Goal: Task Accomplishment & Management: Complete application form

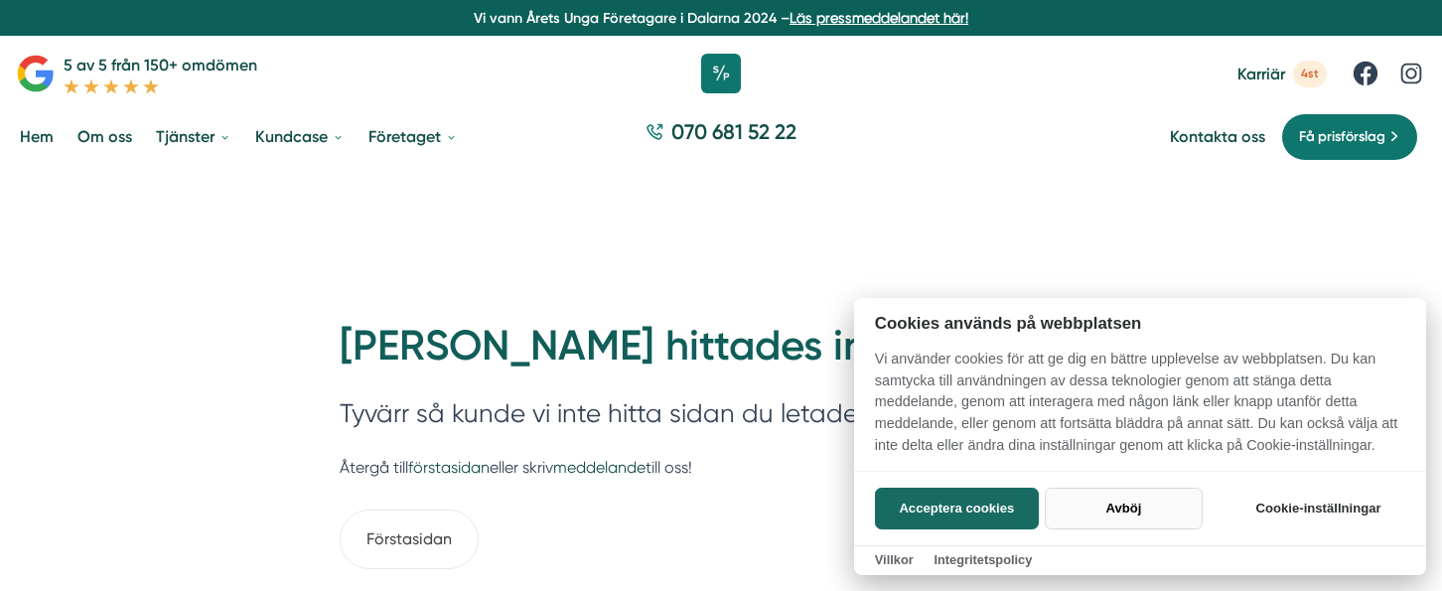
click at [1070, 515] on button "Avböj" at bounding box center [1124, 509] width 158 height 42
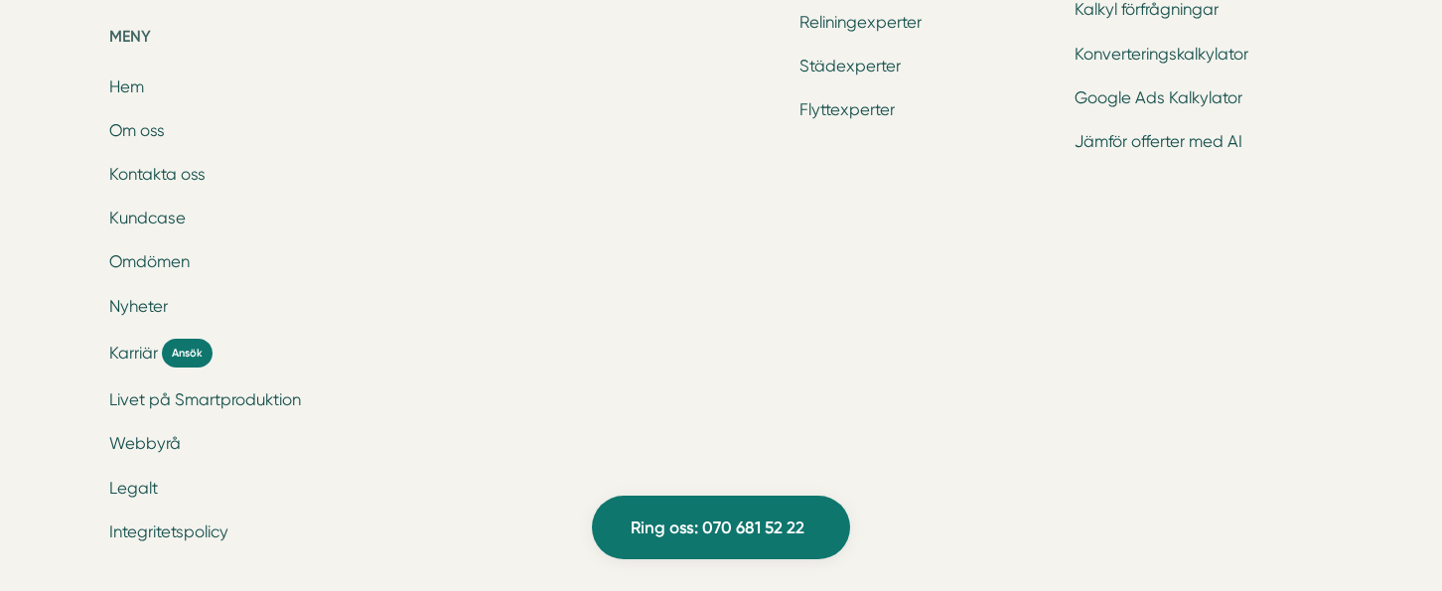
scroll to position [1689, 0]
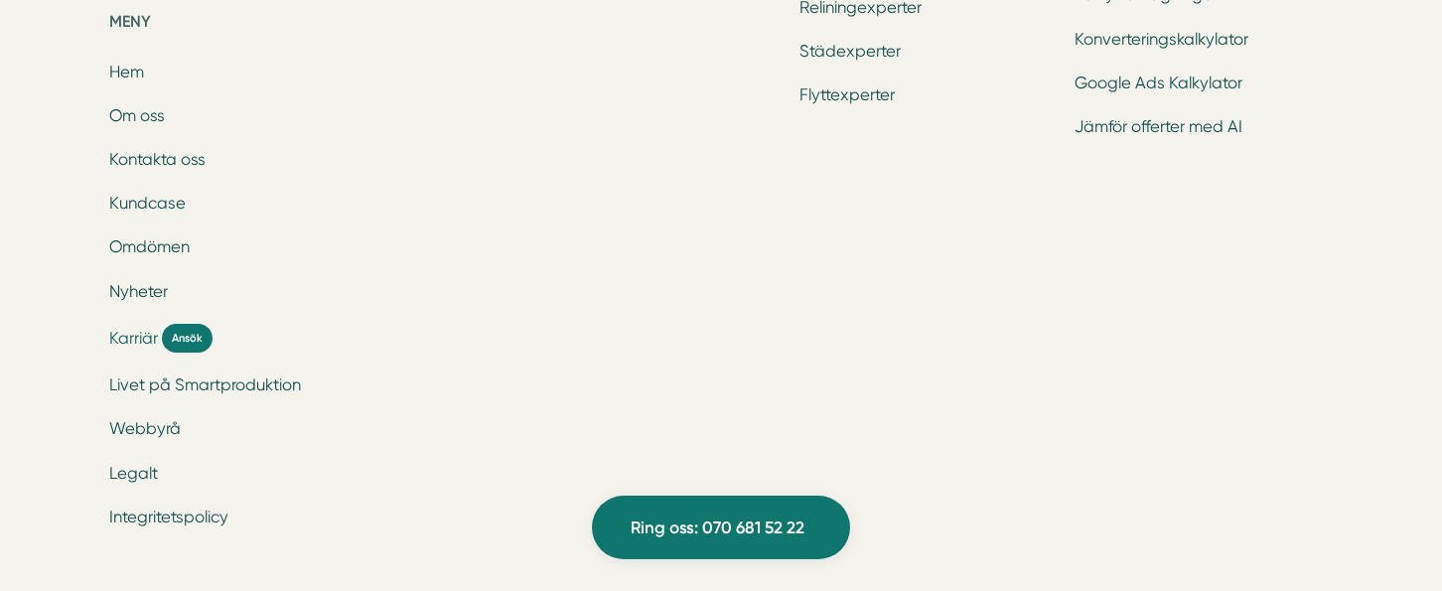
click at [141, 336] on span "Karriär" at bounding box center [133, 338] width 49 height 23
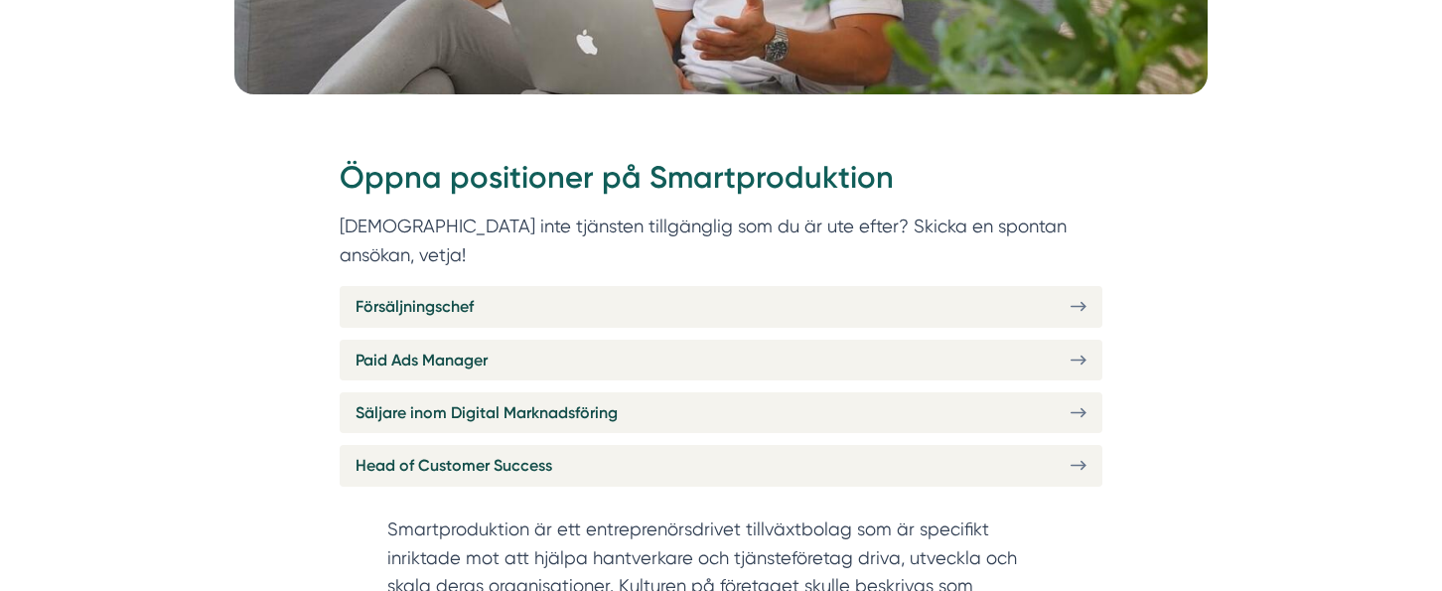
scroll to position [695, 0]
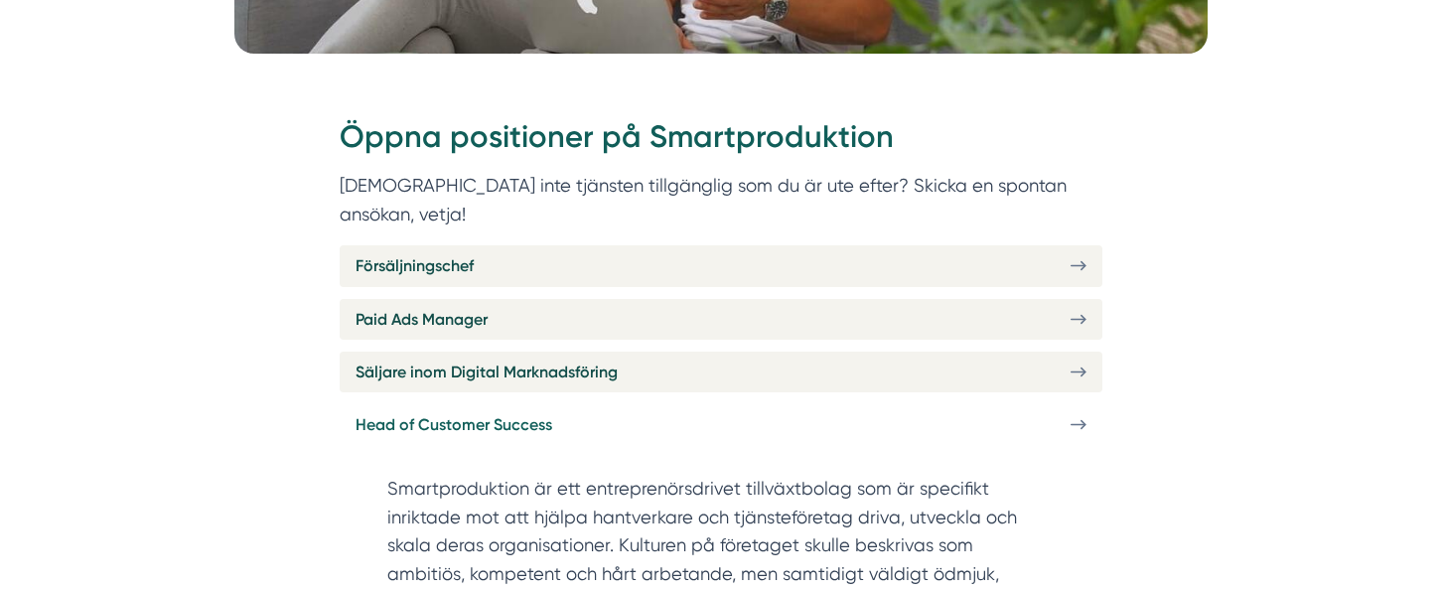
click at [1081, 416] on icon at bounding box center [1079, 424] width 16 height 17
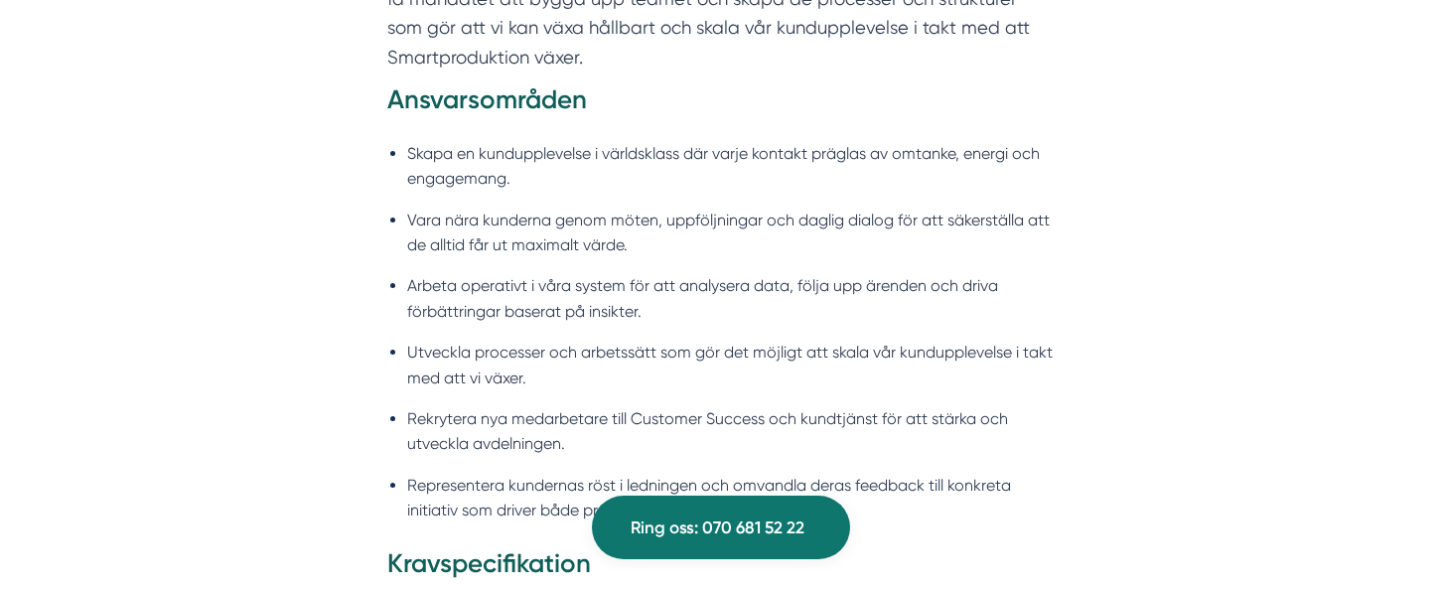
scroll to position [1589, 0]
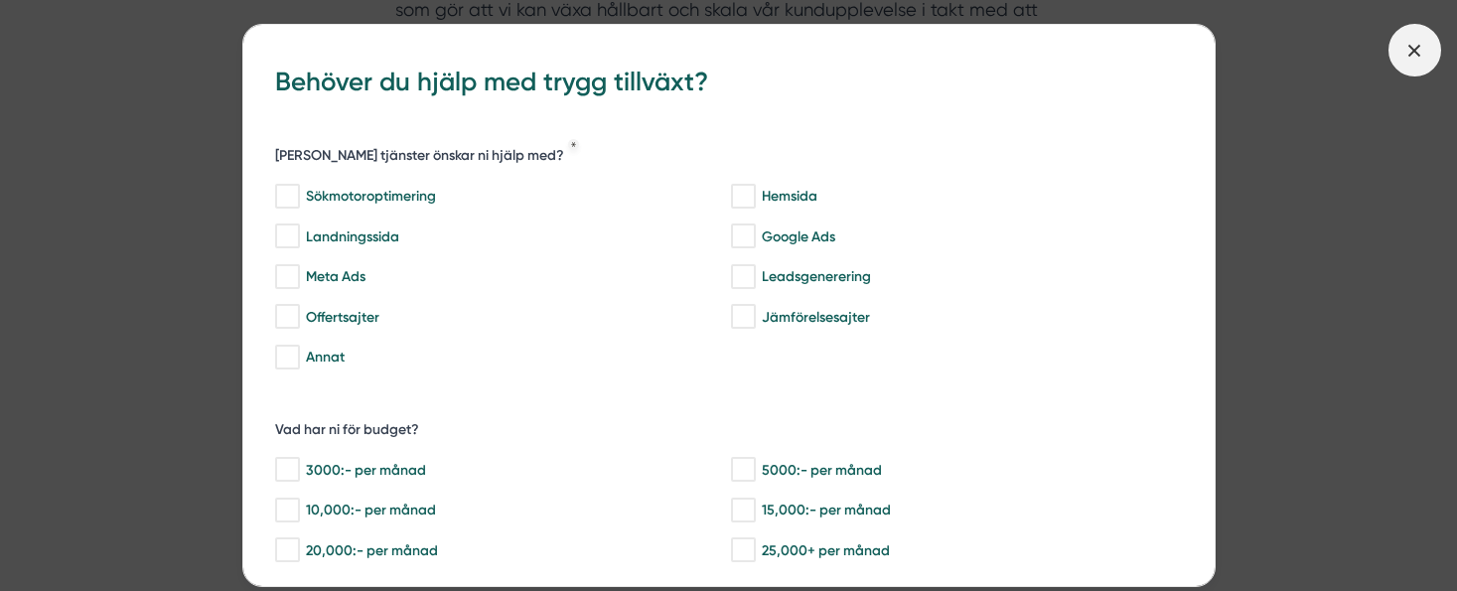
click at [1414, 54] on icon at bounding box center [1415, 51] width 22 height 22
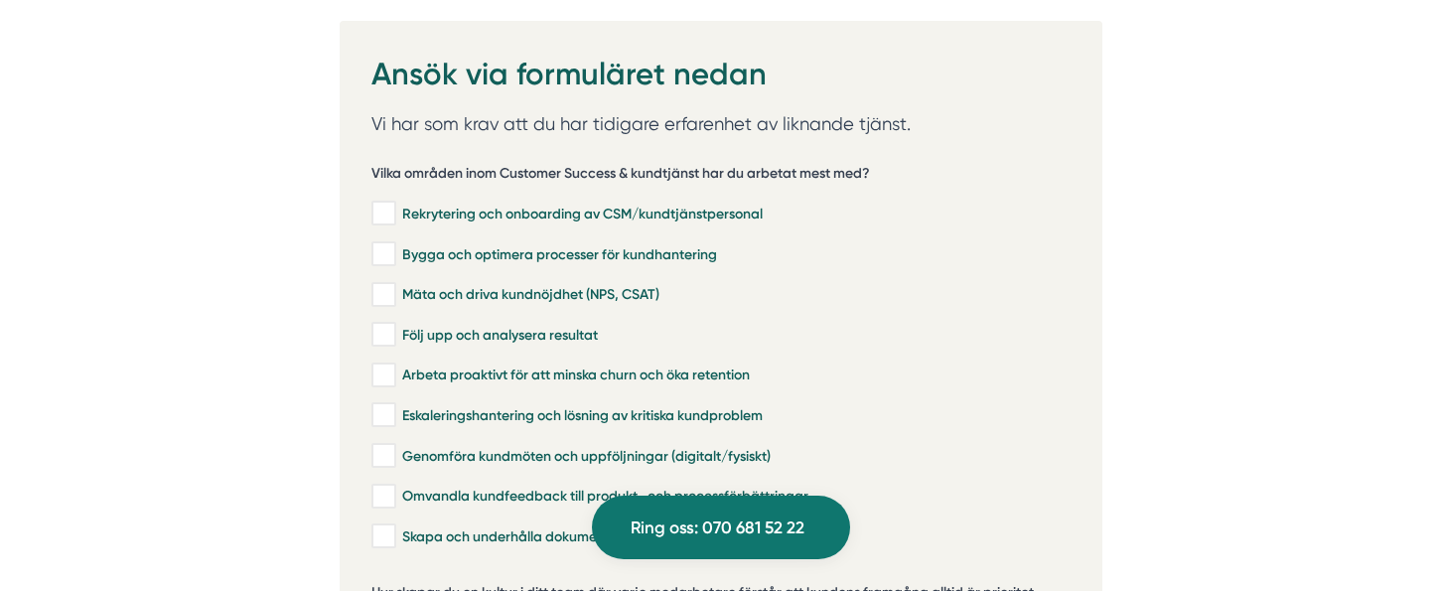
scroll to position [4073, 0]
click at [396, 203] on div "Rekrytering och onboarding av CSM/kundtjänstpersonal" at bounding box center [719, 213] width 694 height 20
click at [394, 203] on input "Rekrytering och onboarding av CSM/kundtjänstpersonal" at bounding box center [383, 213] width 23 height 20
checkbox input "true"
click at [387, 243] on input "Bygga och optimera processer för kundhantering" at bounding box center [383, 253] width 23 height 20
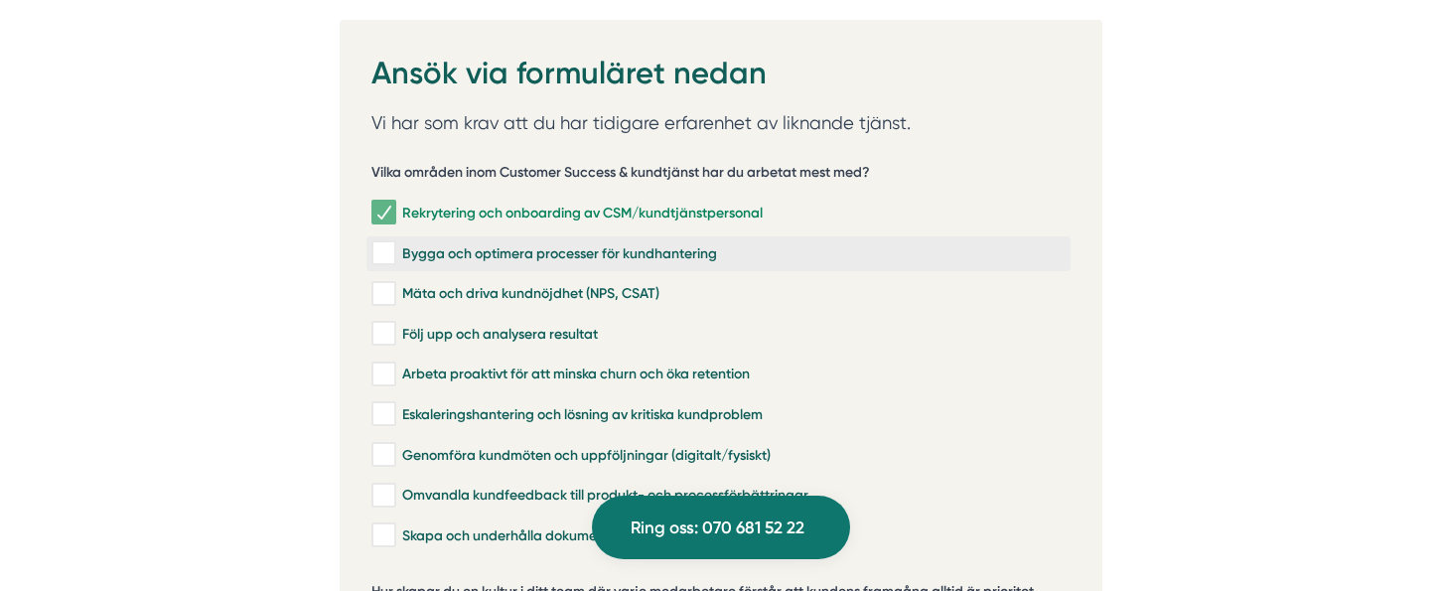
checkbox input "true"
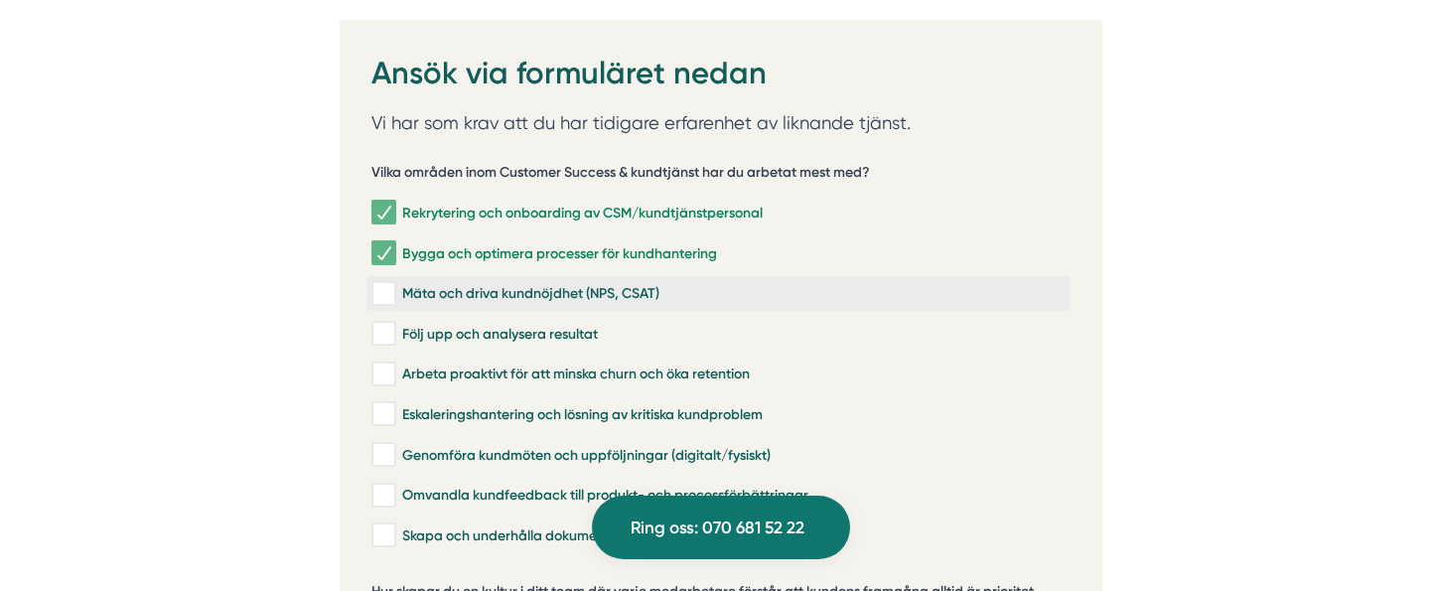
click at [380, 284] on input "Mäta och driva kundnöjdhet (NPS, CSAT)" at bounding box center [383, 294] width 23 height 20
checkbox input "true"
click at [376, 324] on input "Följ upp och analysera resultat" at bounding box center [383, 334] width 23 height 20
checkbox input "true"
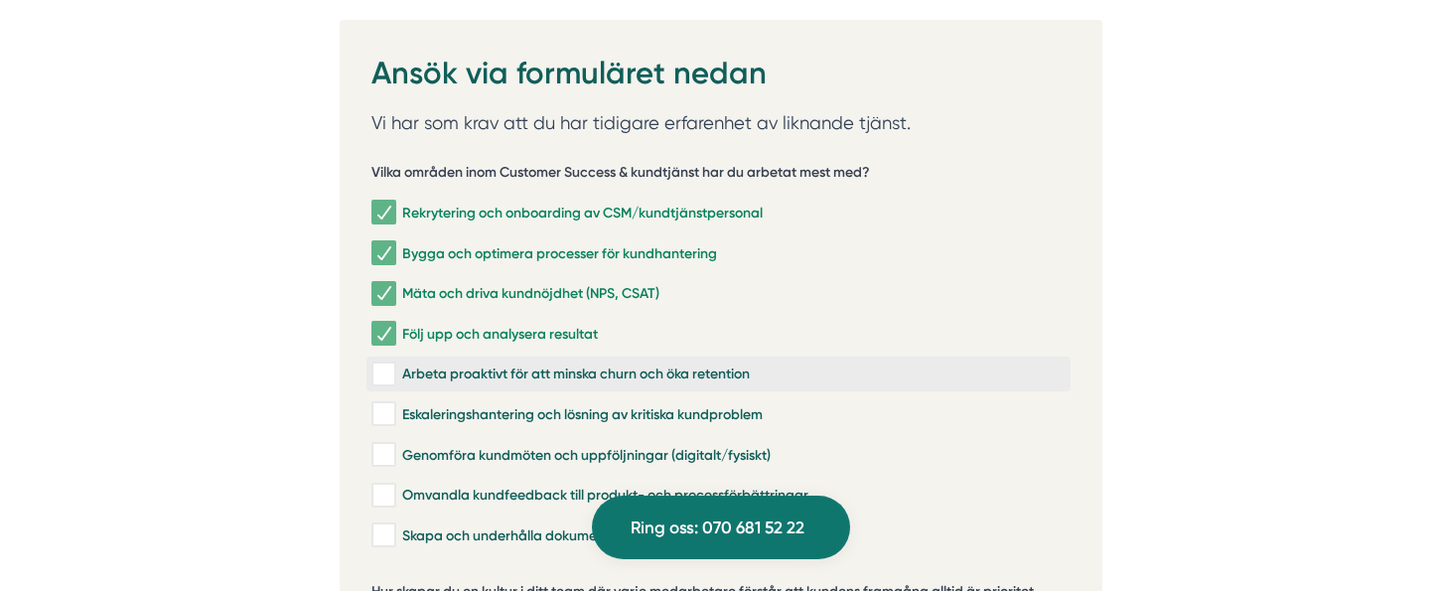
click at [383, 365] on input "Arbeta proaktivt för att minska churn och öka retention" at bounding box center [383, 375] width 23 height 20
checkbox input "true"
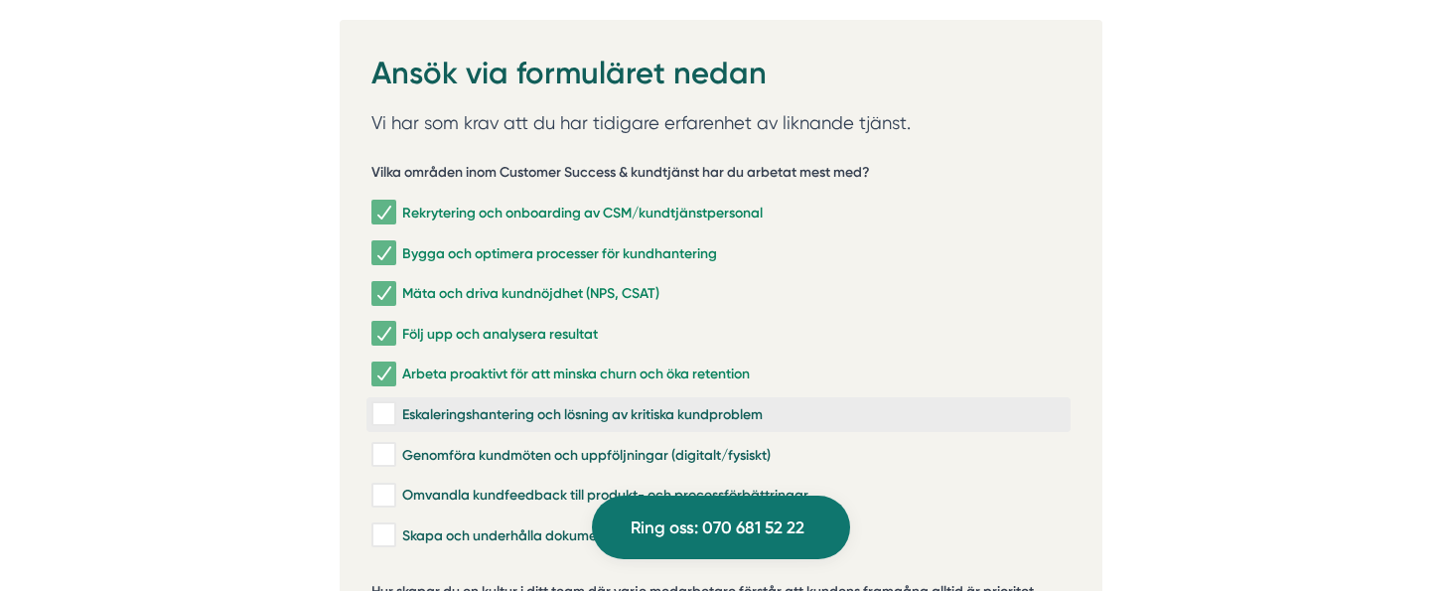
click at [380, 404] on input "Eskaleringshantering och lösning av kritiska kundproblem" at bounding box center [383, 414] width 23 height 20
checkbox input "true"
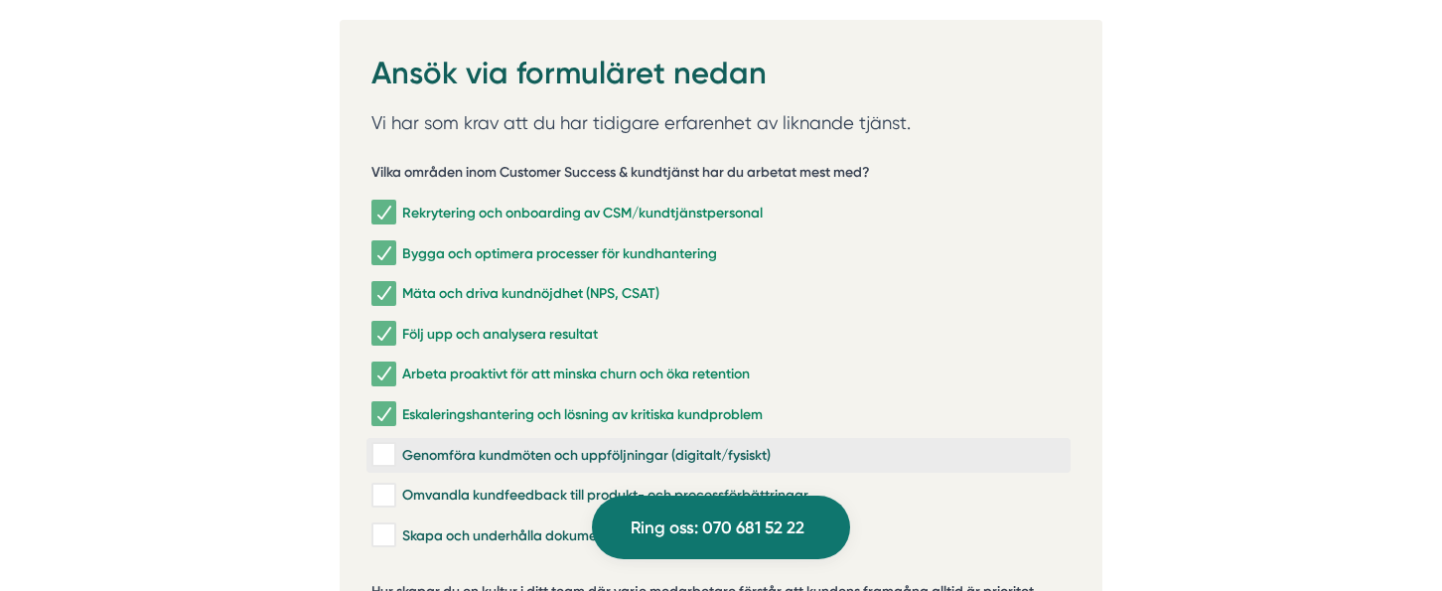
click at [377, 445] on input "Genomföra kundmöten och uppföljningar (digitalt/fysiskt)" at bounding box center [383, 455] width 23 height 20
checkbox input "true"
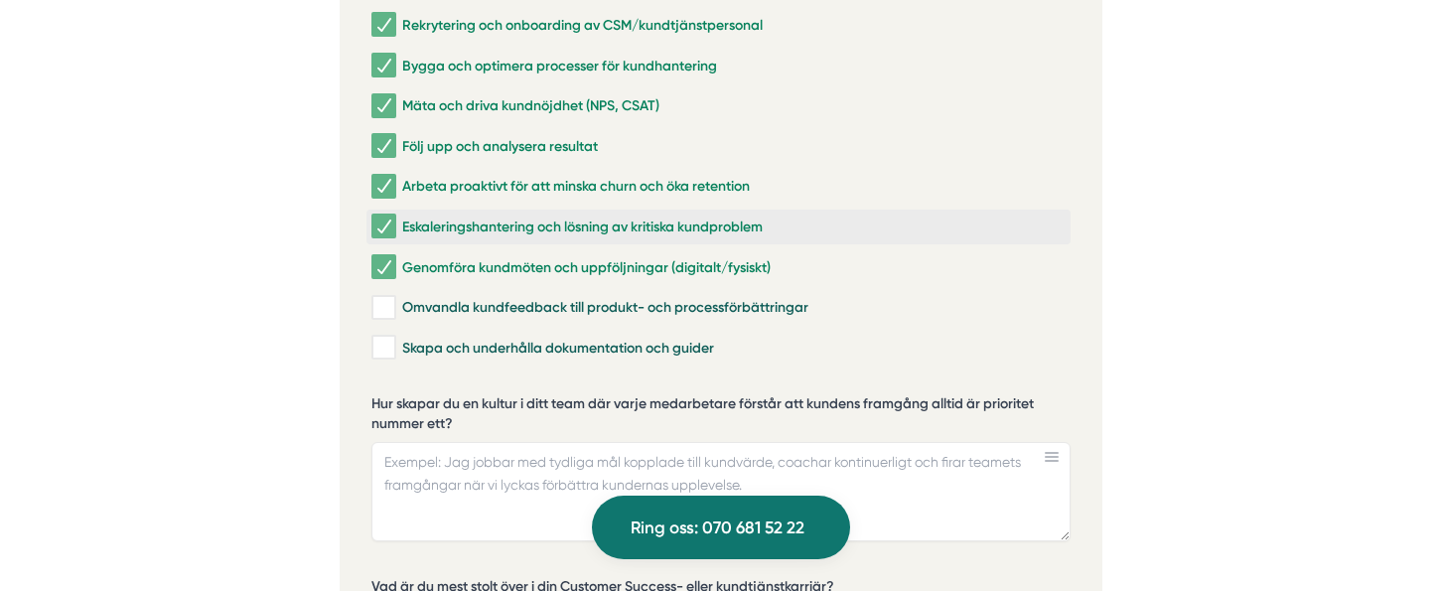
scroll to position [4271, 0]
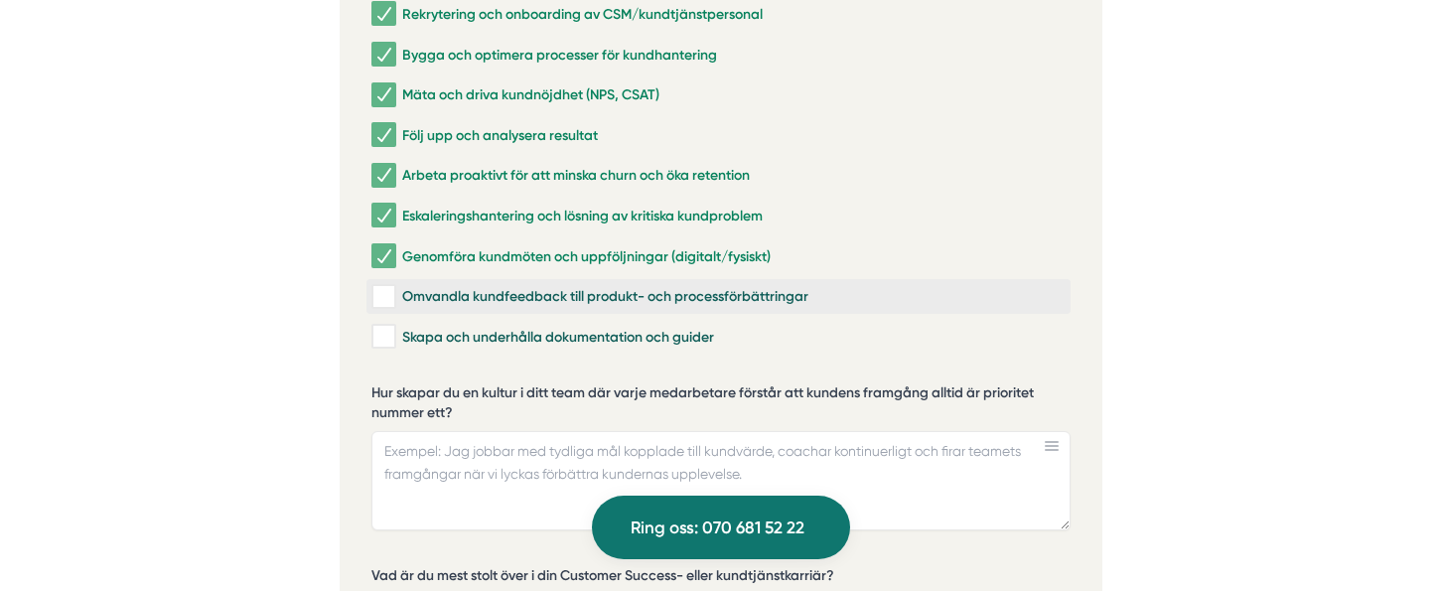
click at [390, 287] on input "Omvandla kundfeedback till produkt- och processförbättringar" at bounding box center [383, 297] width 23 height 20
checkbox input "true"
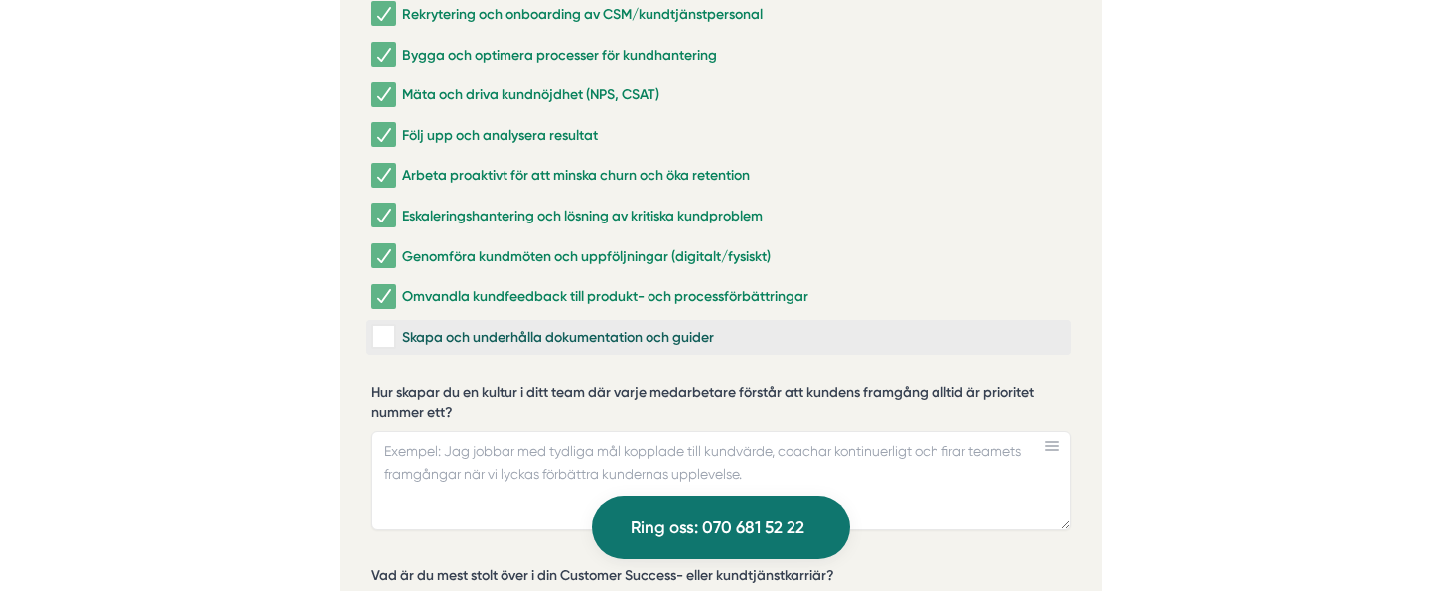
click at [379, 327] on input "Skapa och underhålla dokumentation och guider" at bounding box center [383, 337] width 23 height 20
checkbox input "true"
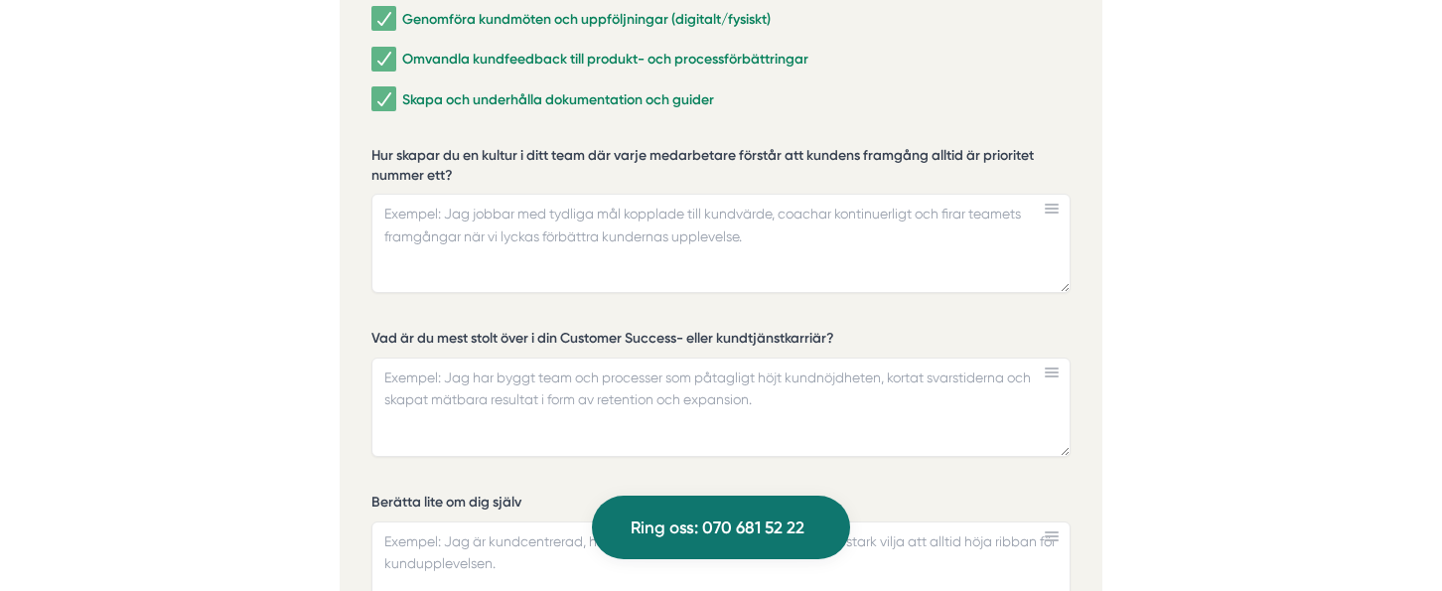
scroll to position [4510, 0]
click at [432, 193] on textarea "Hur skapar du en kultur i ditt team där varje medarbetare förstår att kundens f…" at bounding box center [721, 242] width 699 height 99
click at [420, 193] on textarea "Jag ät övertygad om att kommunikation och tydliga mål är nyckeln till ett team …" at bounding box center [721, 242] width 699 height 99
click at [1008, 193] on textarea "Jag är övertygad om att kommunikation och tydliga mål är nyckeln till ett team …" at bounding box center [721, 242] width 699 height 99
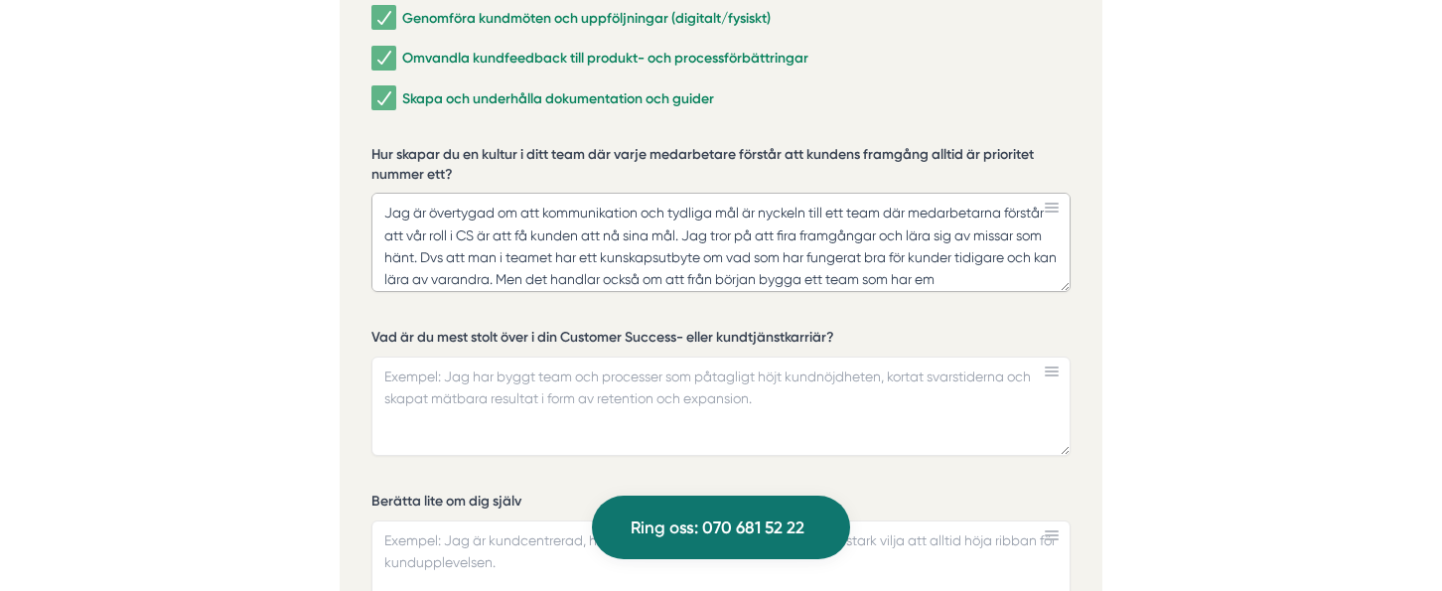
scroll to position [18, 0]
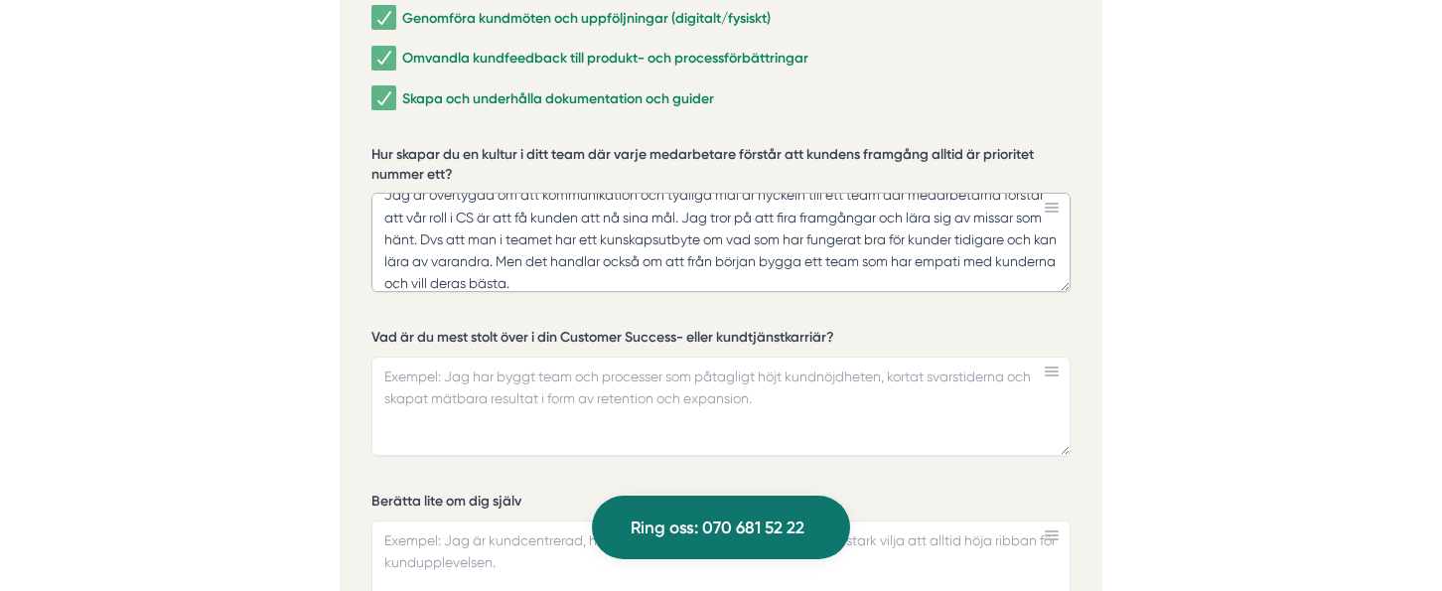
type textarea "Jag är övertygad om att kommunikation och tydliga mål är nyckeln till ett team …"
click at [387, 357] on textarea "Vad är du mest stolt över i din Customer Success- eller kundtjänstkarriär?" at bounding box center [721, 406] width 699 height 99
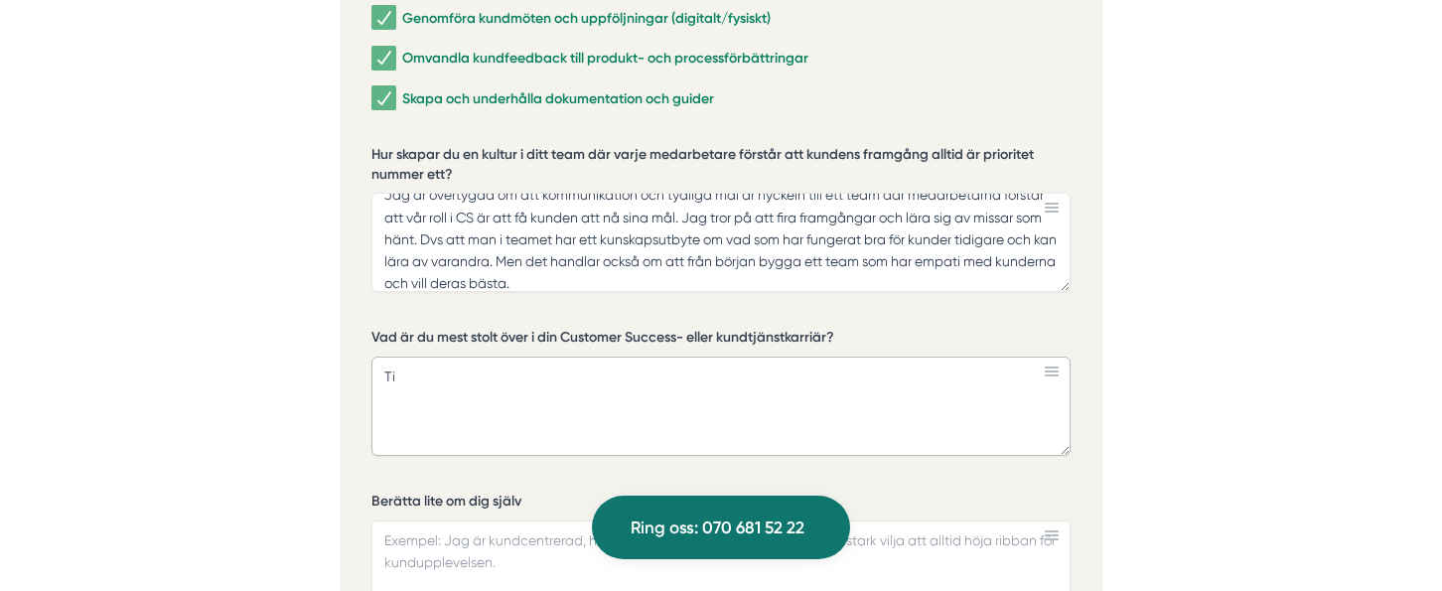
type textarea "T"
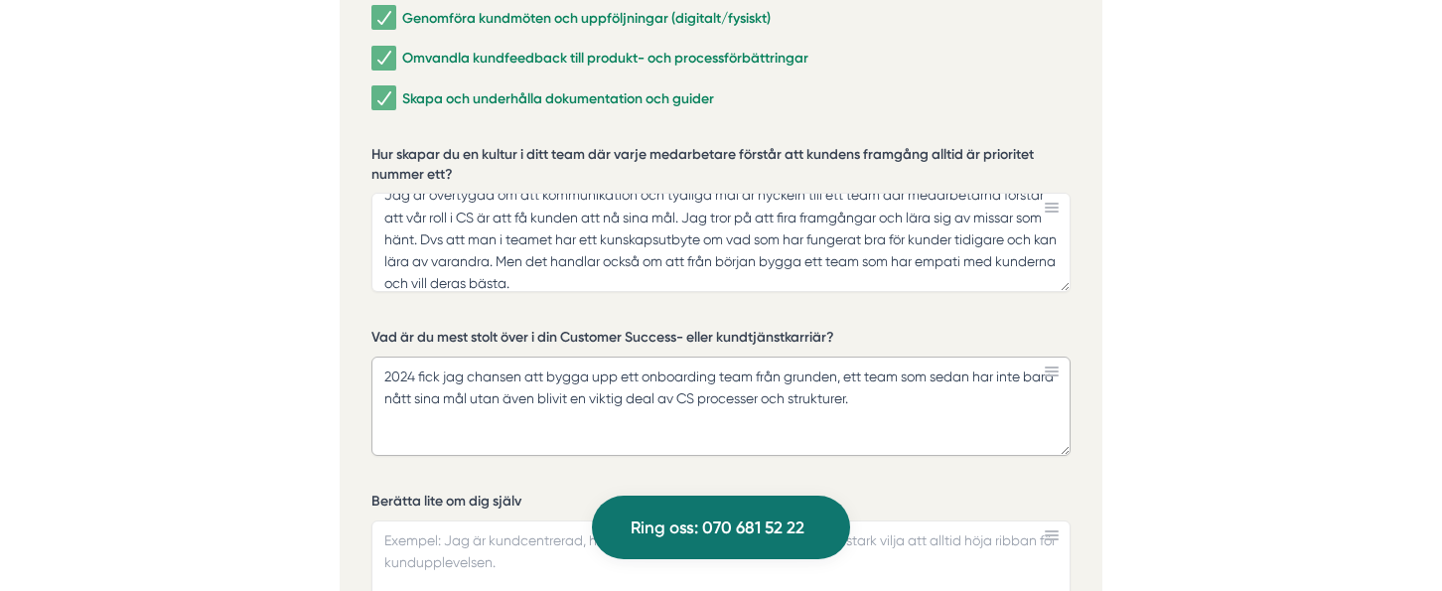
click at [978, 357] on textarea "2024 fick jag chansen att bygga upp ett onboarding team från grunden, ett team …" at bounding box center [721, 406] width 699 height 99
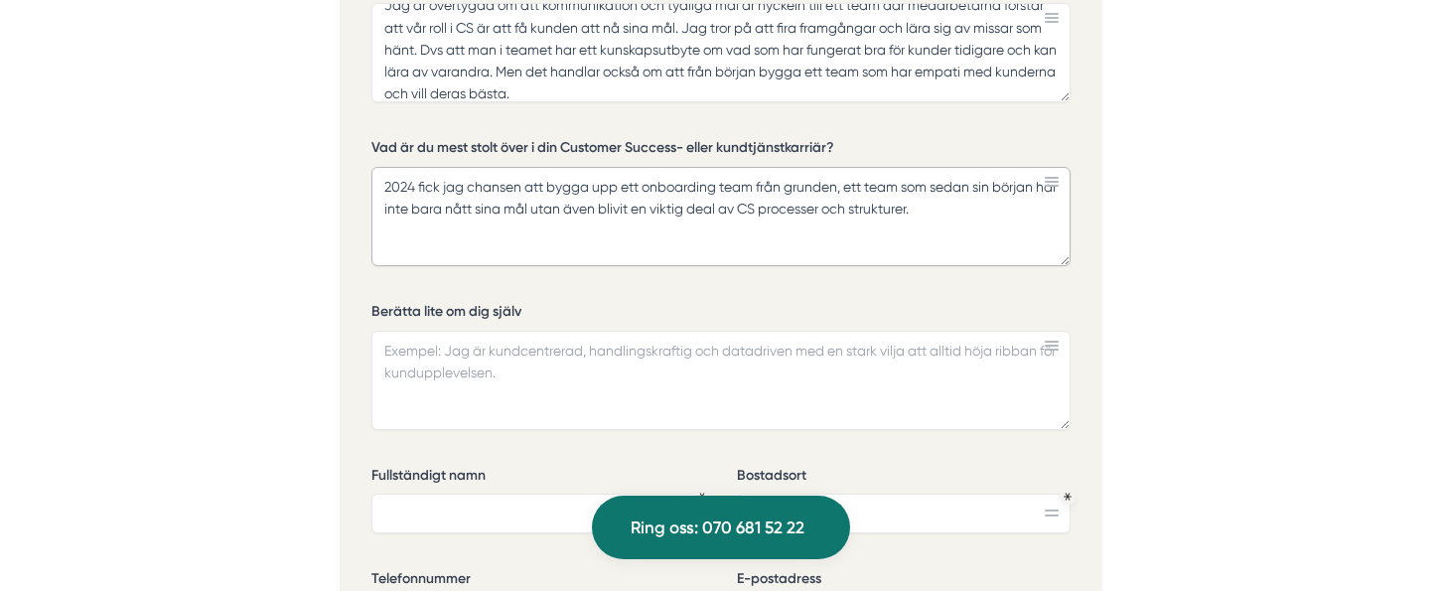
scroll to position [4708, 0]
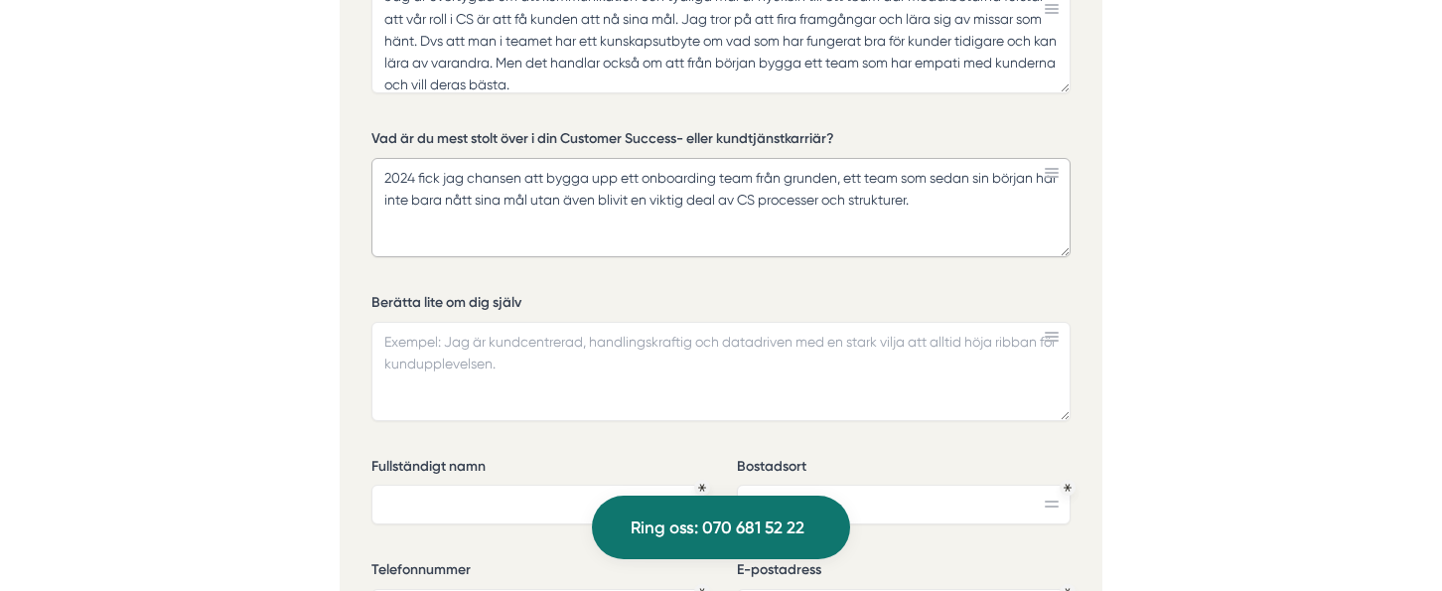
type textarea "2024 fick jag chansen att bygga upp ett onboarding team från grunden, ett team …"
click at [450, 322] on textarea "Berätta lite om dig själv" at bounding box center [721, 371] width 699 height 99
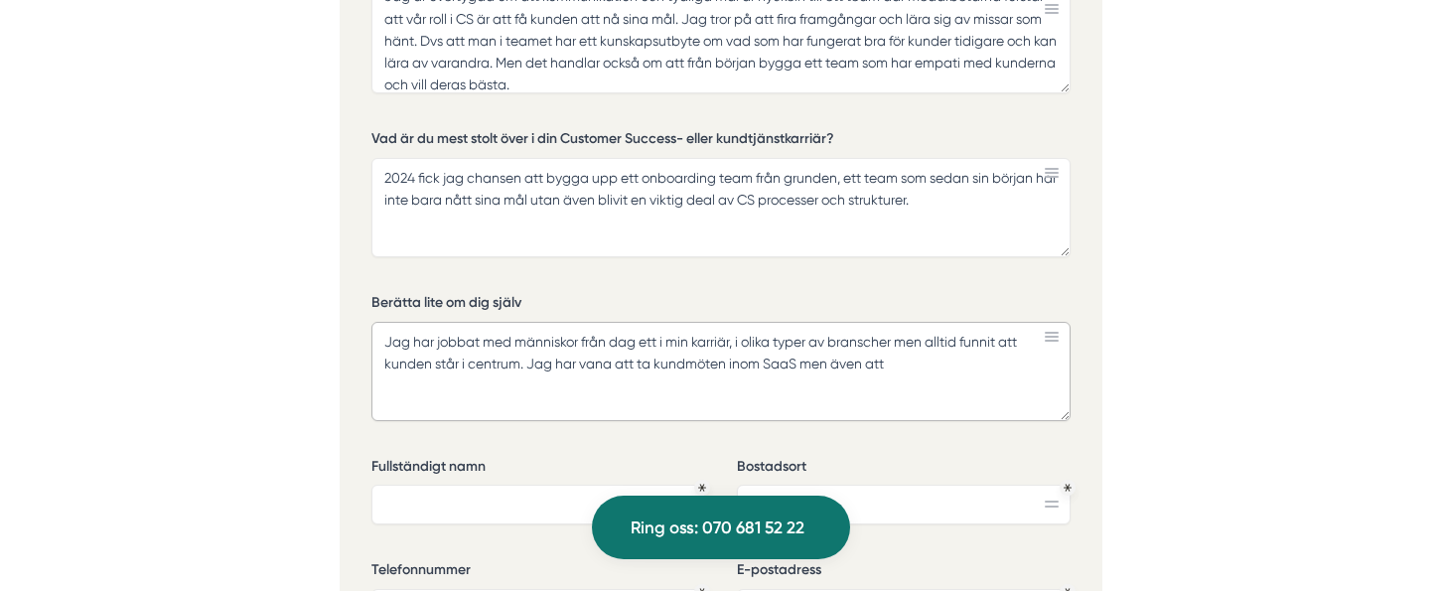
drag, startPoint x: 907, startPoint y: 332, endPoint x: 526, endPoint y: 344, distance: 380.6
click at [526, 344] on textarea "Jag har jobbat med människor från dag ett i min karriär, i olika typer av brans…" at bounding box center [721, 371] width 699 height 99
type textarea "Jag har jobbat med människor från dag ett i min karriär, i olika typer av brans…"
drag, startPoint x: 536, startPoint y: 343, endPoint x: 346, endPoint y: 303, distance: 194.8
click at [346, 303] on div "Ansök via formuläret nedan Vi har som krav att du har tidigare erfarenhet av li…" at bounding box center [721, 148] width 763 height 1529
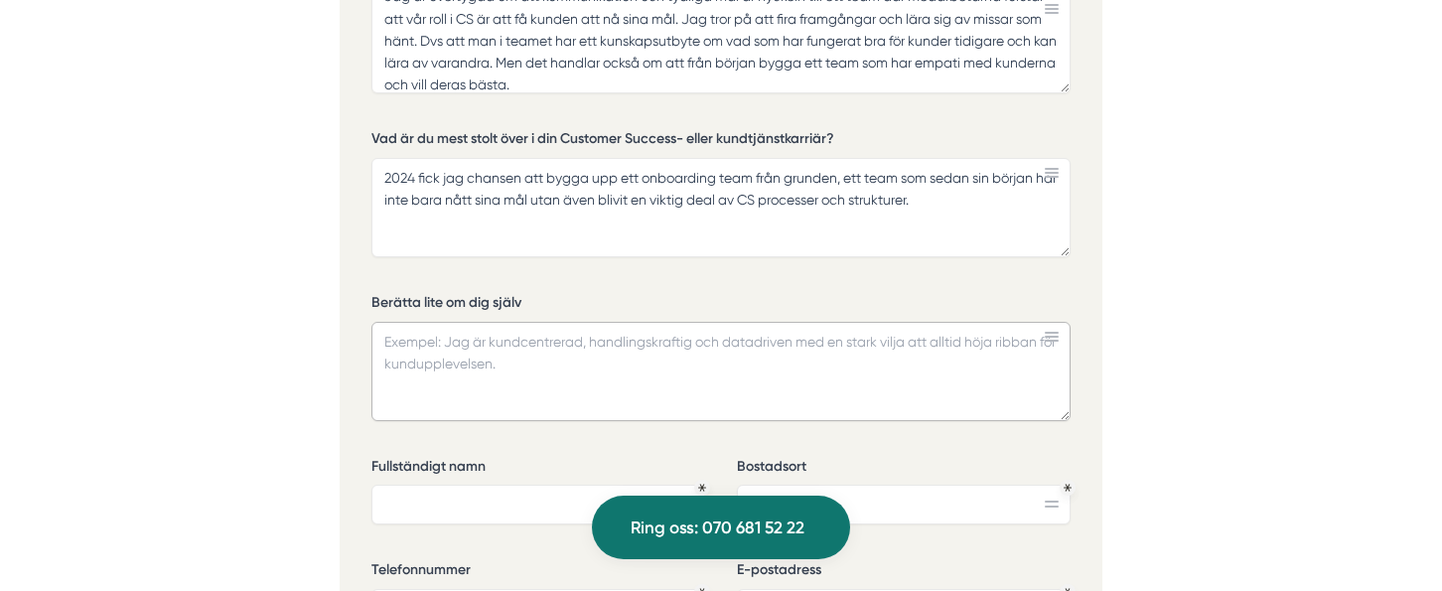
paste textarea "Jag har jobbat med människor från dag ett i min karriär, i olika typer av brans…"
click at [433, 343] on textarea "Jag har jobbat med människor från dag ett i min karriär, i olika typer av brans…" at bounding box center [721, 371] width 699 height 99
click at [598, 335] on textarea "Jag har jobbat med människor från dag ett i min karriär, i olika typer av brans…" at bounding box center [721, 371] width 699 height 99
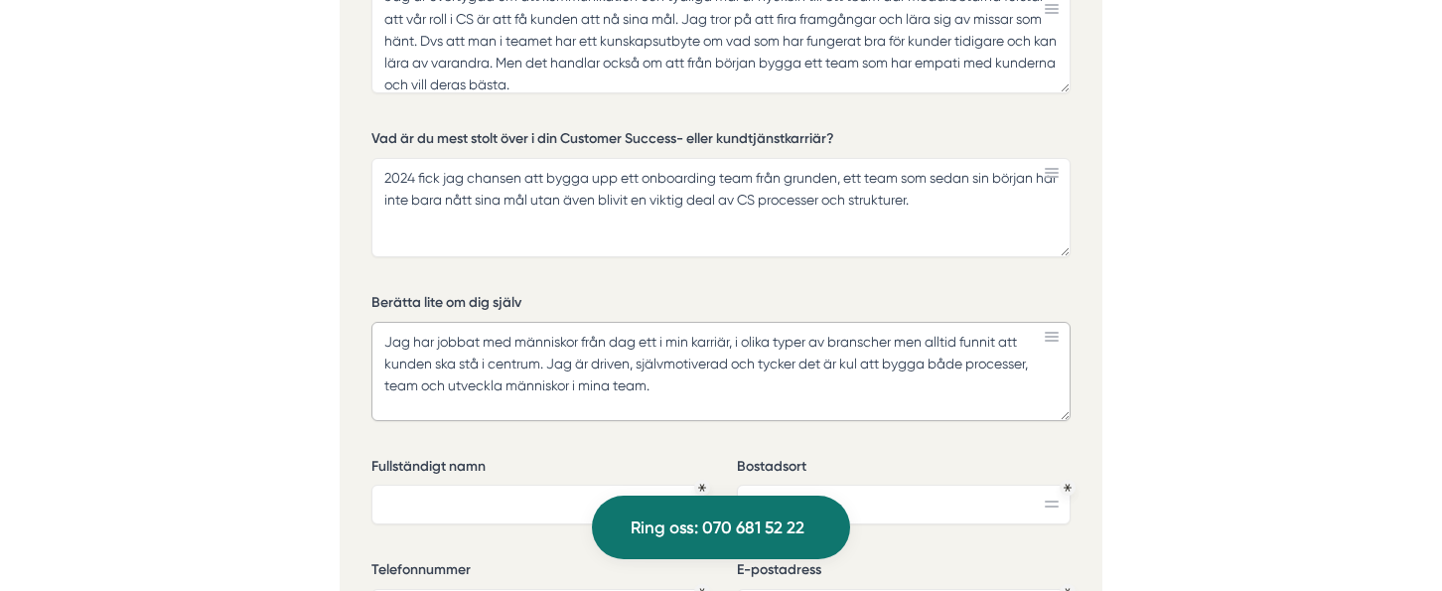
click at [691, 341] on textarea "Jag har jobbat med människor från dag ett i min karriär, i olika typer av brans…" at bounding box center [721, 371] width 699 height 99
drag, startPoint x: 661, startPoint y: 365, endPoint x: 324, endPoint y: 291, distance: 344.7
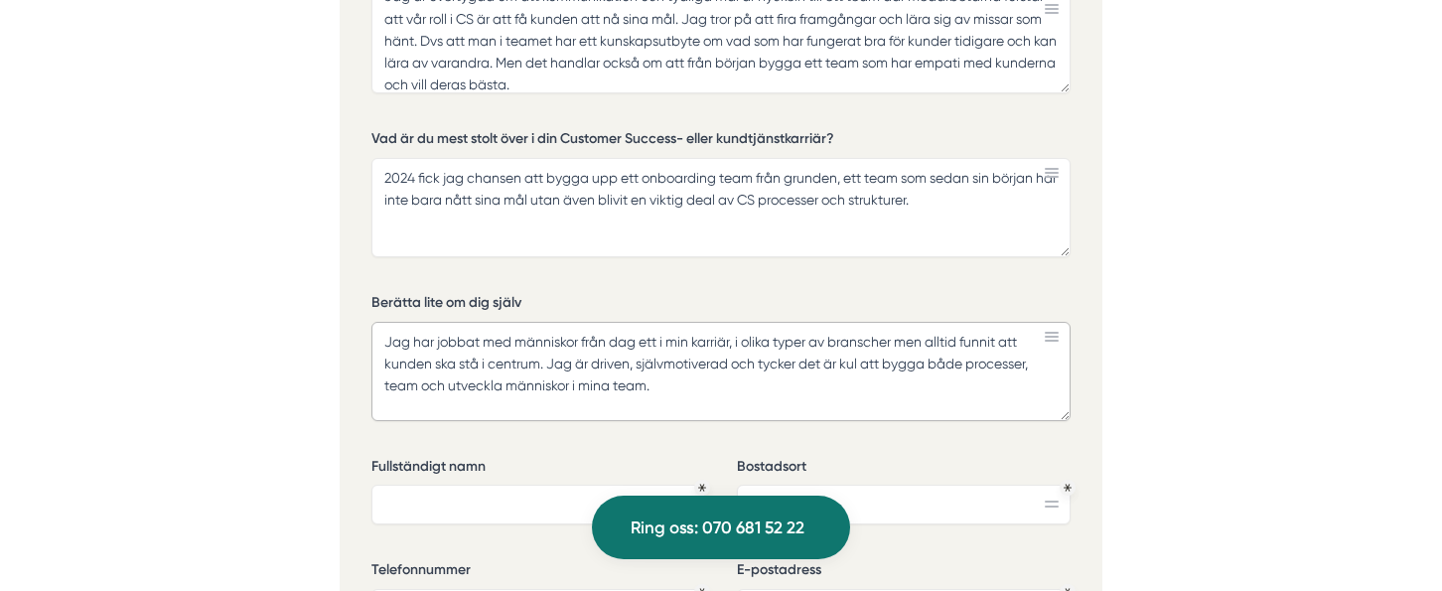
click at [702, 372] on textarea "Jag har jobbat med människor från dag ett i min karriär, i olika typer av brans…" at bounding box center [721, 371] width 699 height 99
drag, startPoint x: 670, startPoint y: 362, endPoint x: 323, endPoint y: 303, distance: 351.6
paste textarea "lång erfarenhet av att arbeta med människor i olika branscher, alltid med ett s…"
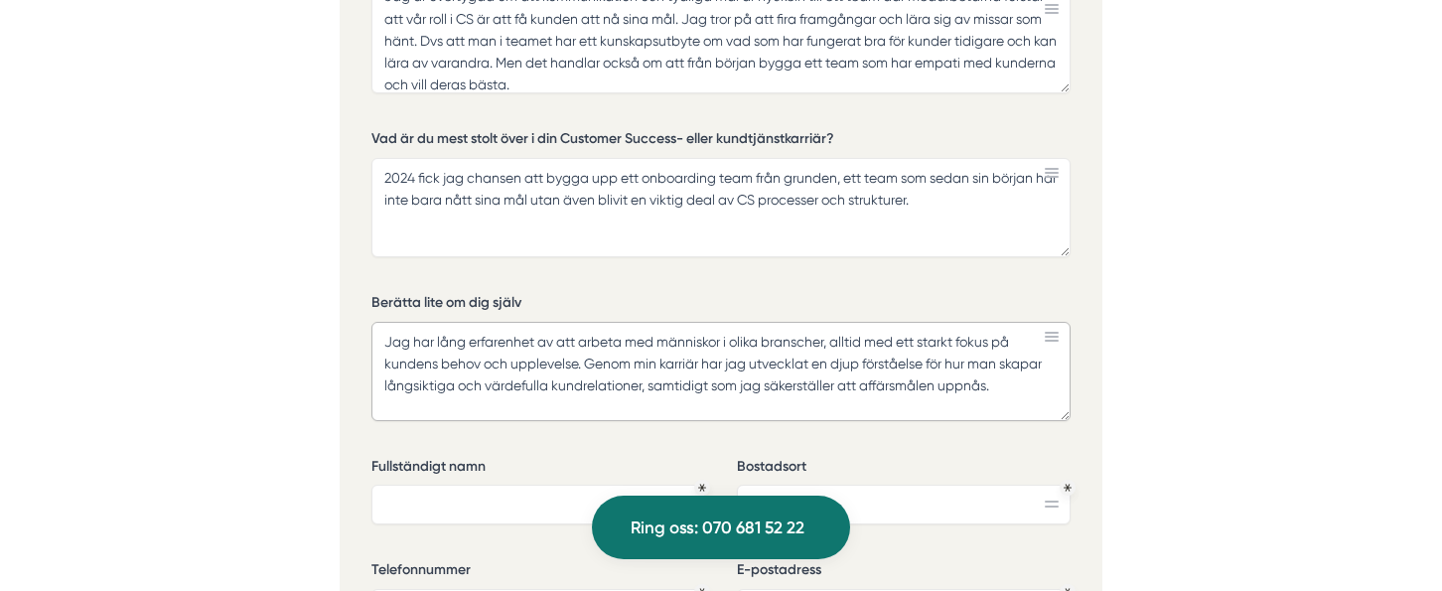
scroll to position [19, 0]
click at [471, 383] on textarea "Jag har lång erfarenhet av att arbeta med människor i olika branscher, alltid m…" at bounding box center [721, 371] width 699 height 99
paste textarea "Som ledare är jag driven, självmotiverad och engagerad i att bygga framgångsrik…"
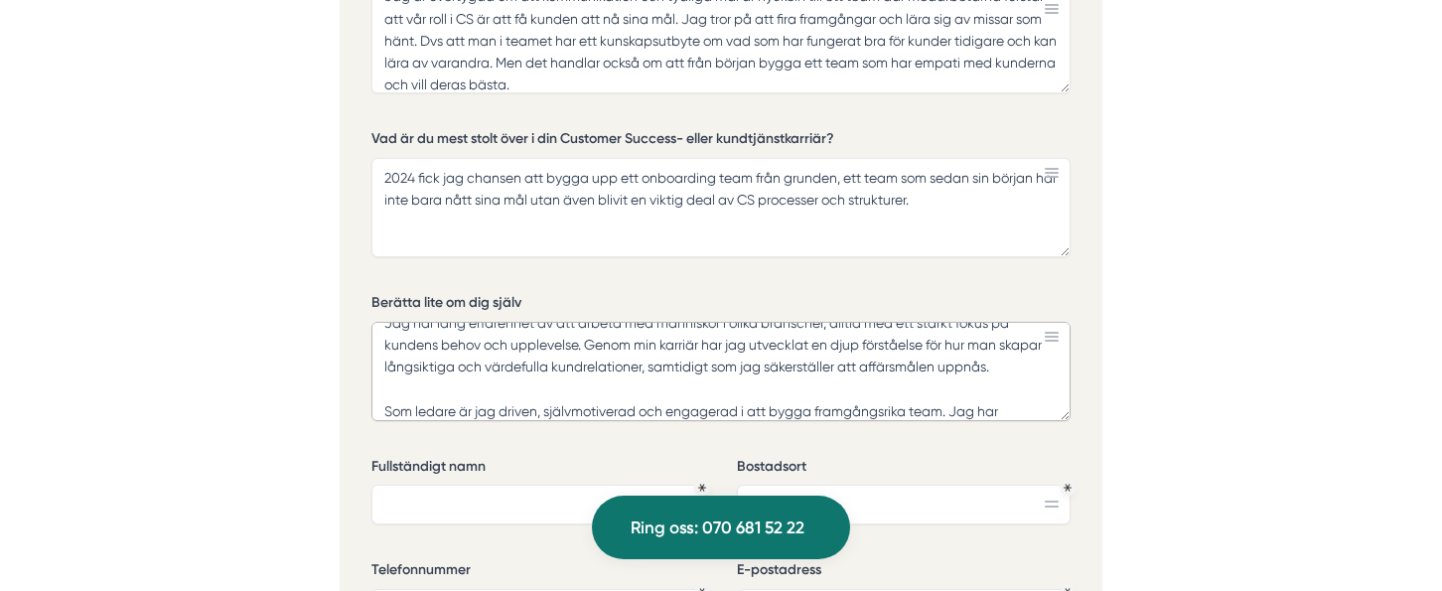
scroll to position [84, 0]
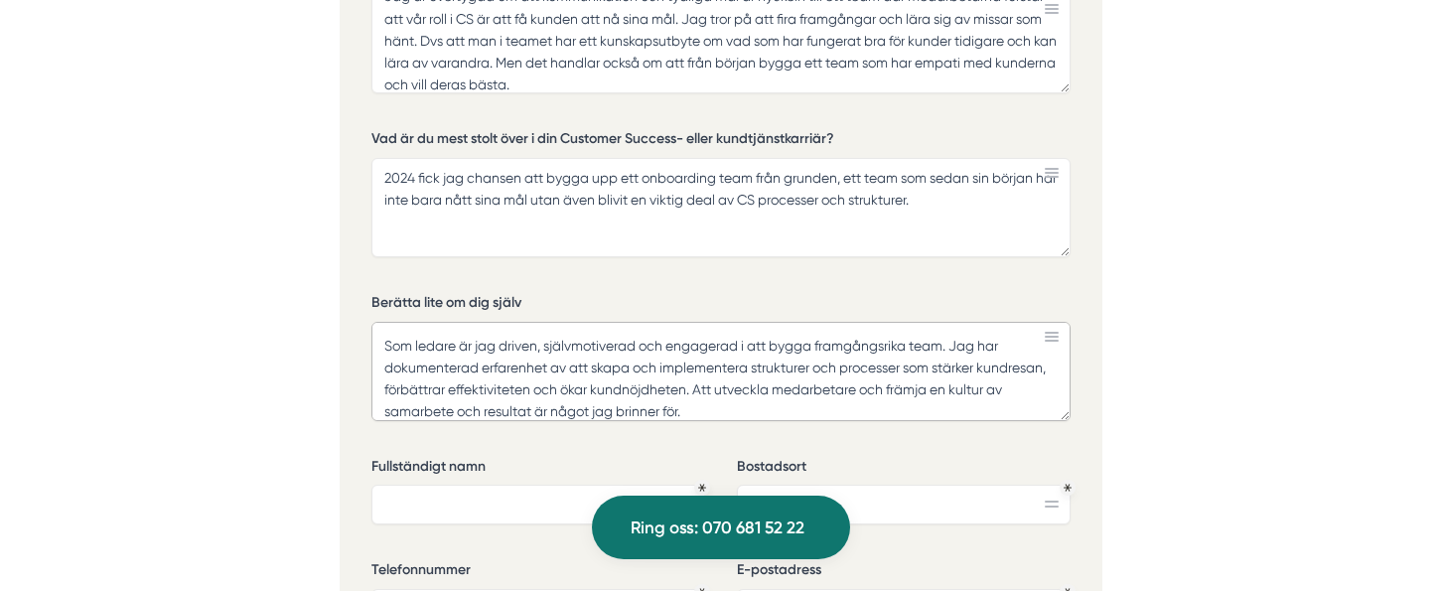
click at [589, 323] on textarea "Jag har lång erfarenhet av att arbeta med människor i olika branscher, alltid m…" at bounding box center [721, 371] width 699 height 99
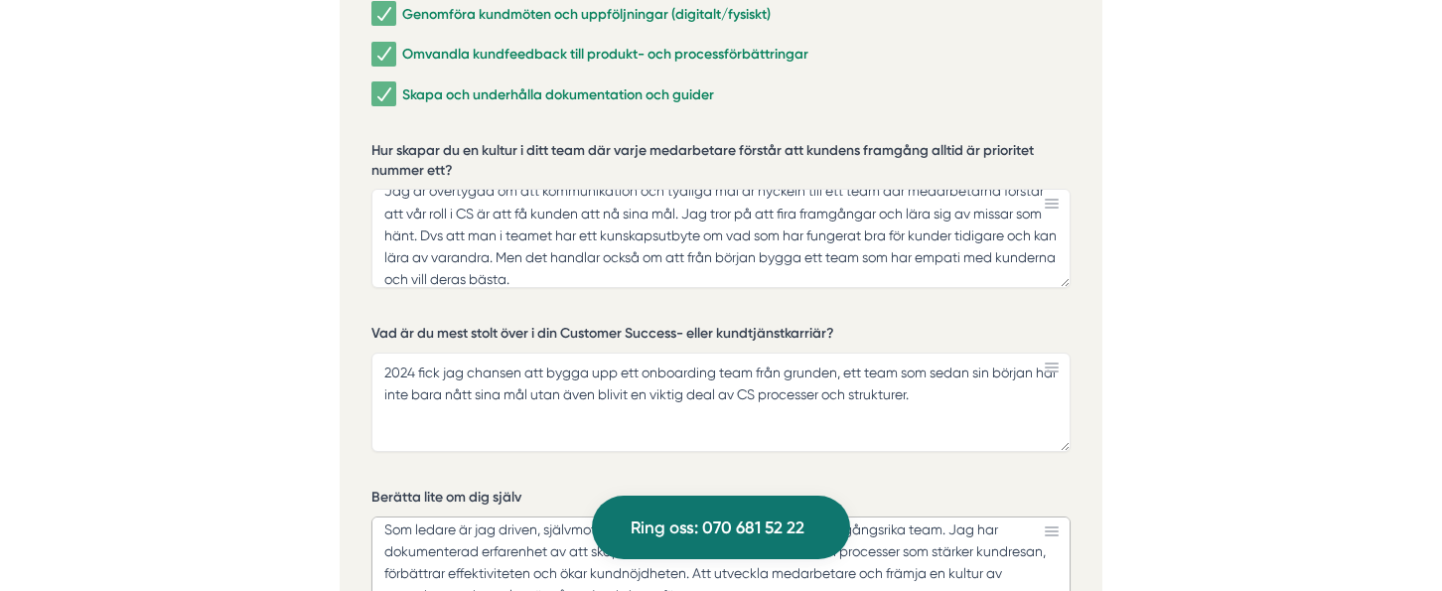
scroll to position [4510, 0]
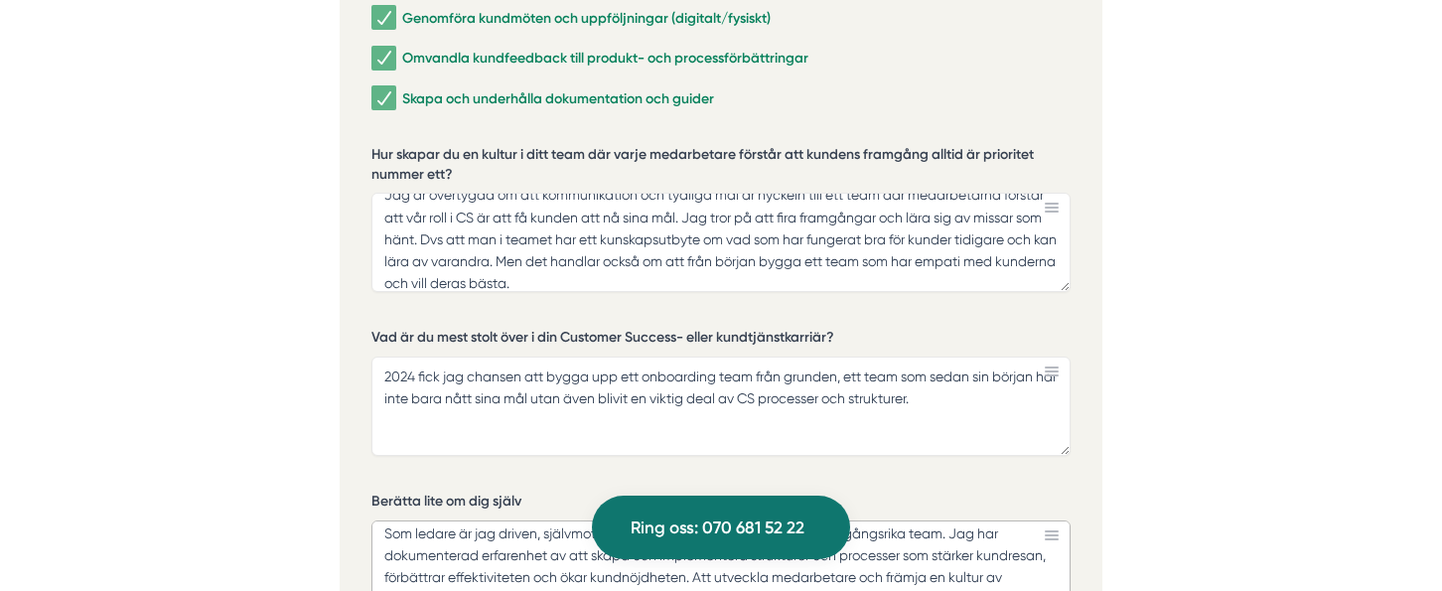
type textarea "Jag har lång erfarenhet av att arbeta med människor i olika branscher, alltid m…"
drag, startPoint x: 972, startPoint y: 377, endPoint x: 317, endPoint y: 328, distance: 657.5
click at [944, 363] on textarea "2024 fick jag chansen att bygga upp ett onboarding team från grunden, ett team …" at bounding box center [721, 406] width 699 height 99
drag, startPoint x: 961, startPoint y: 372, endPoint x: 363, endPoint y: 332, distance: 599.4
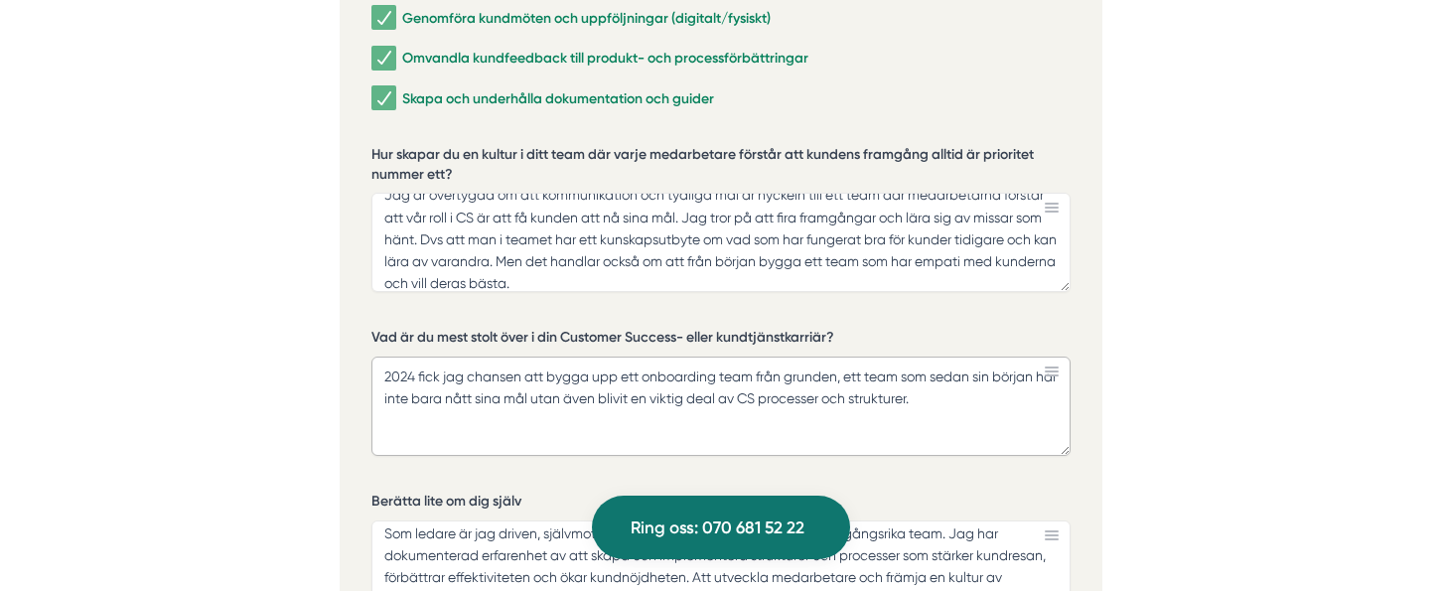
click at [363, 332] on div "Ansök via formuläret nedan Vi har som krav att du har tidigare erfarenhet av li…" at bounding box center [721, 347] width 763 height 1529
paste textarea "Det jag är mest stolt över i min Customer Success-karriär är att jag 2024 fick …"
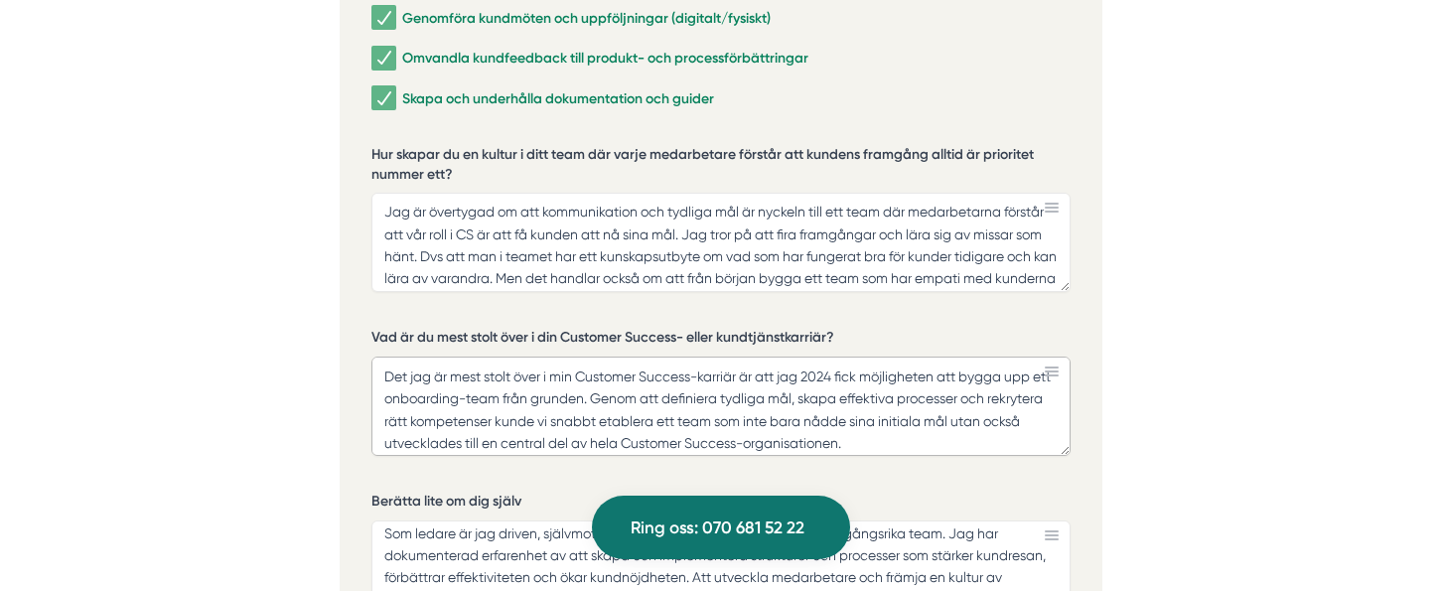
scroll to position [0, 0]
type textarea "Det jag är mest stolt över i min Customer Success-karriär är att jag 2024 fick …"
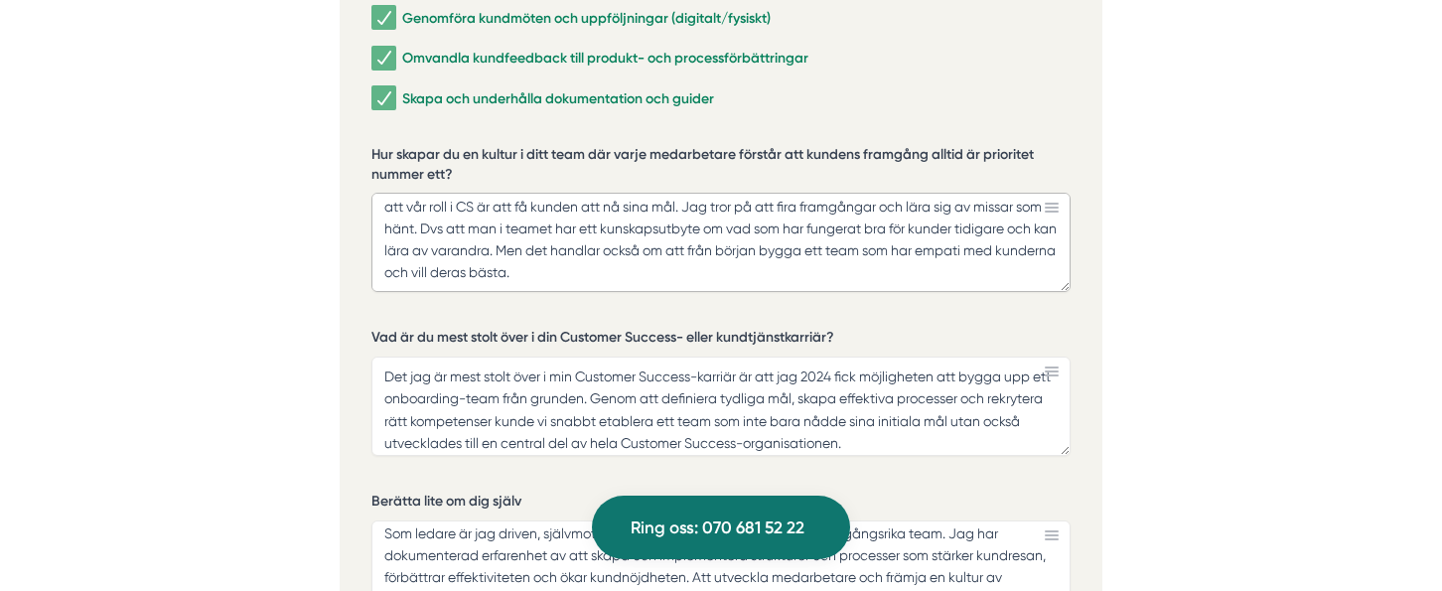
drag, startPoint x: 381, startPoint y: 190, endPoint x: 998, endPoint y: 330, distance: 632.6
click at [998, 330] on div "Vilka områden inom Customer Success & kundtjänst har du arbetat mest med? Rekry…" at bounding box center [721, 352] width 699 height 1285
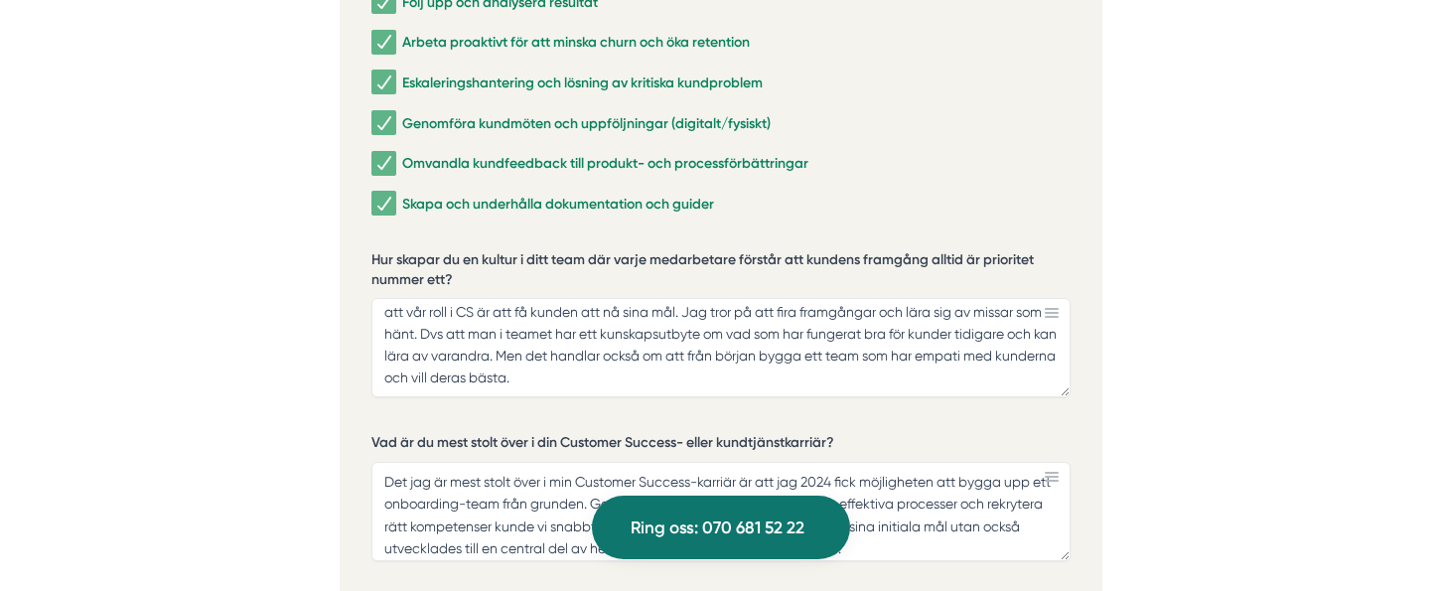
scroll to position [4410, 0]
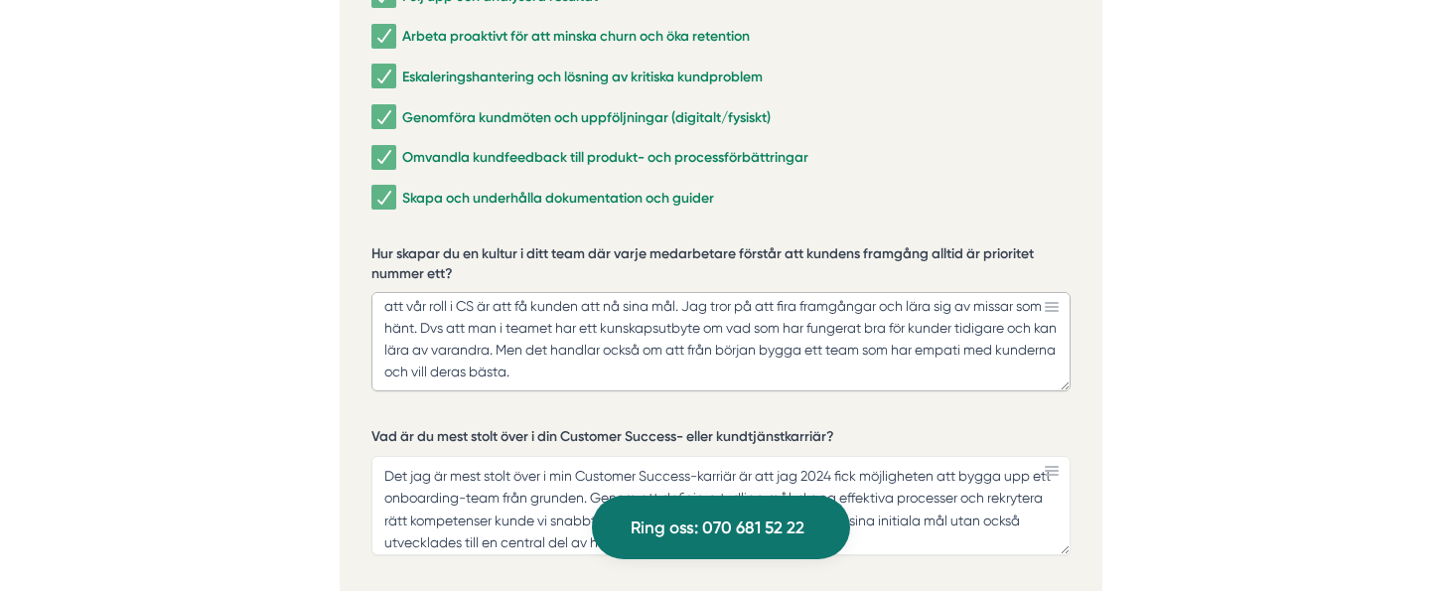
click at [730, 325] on textarea "Jag är övertygad om att kommunikation och tydliga mål är nyckeln till ett team …" at bounding box center [721, 341] width 699 height 99
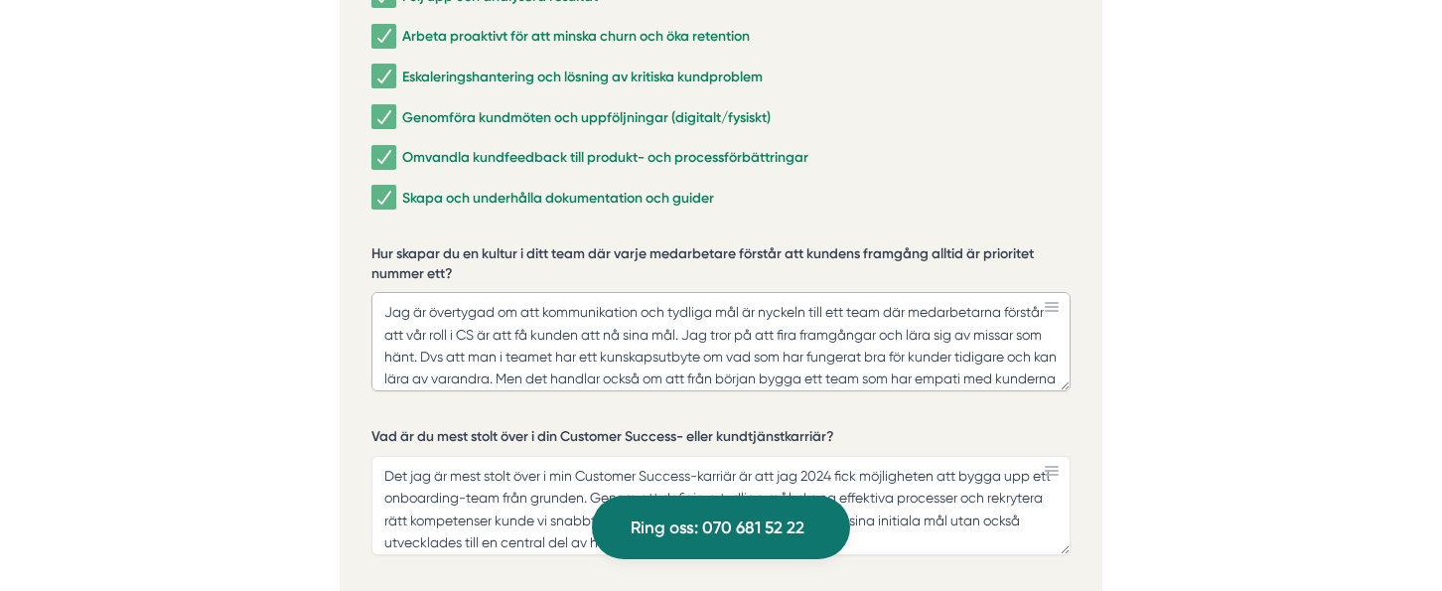
scroll to position [29, 0]
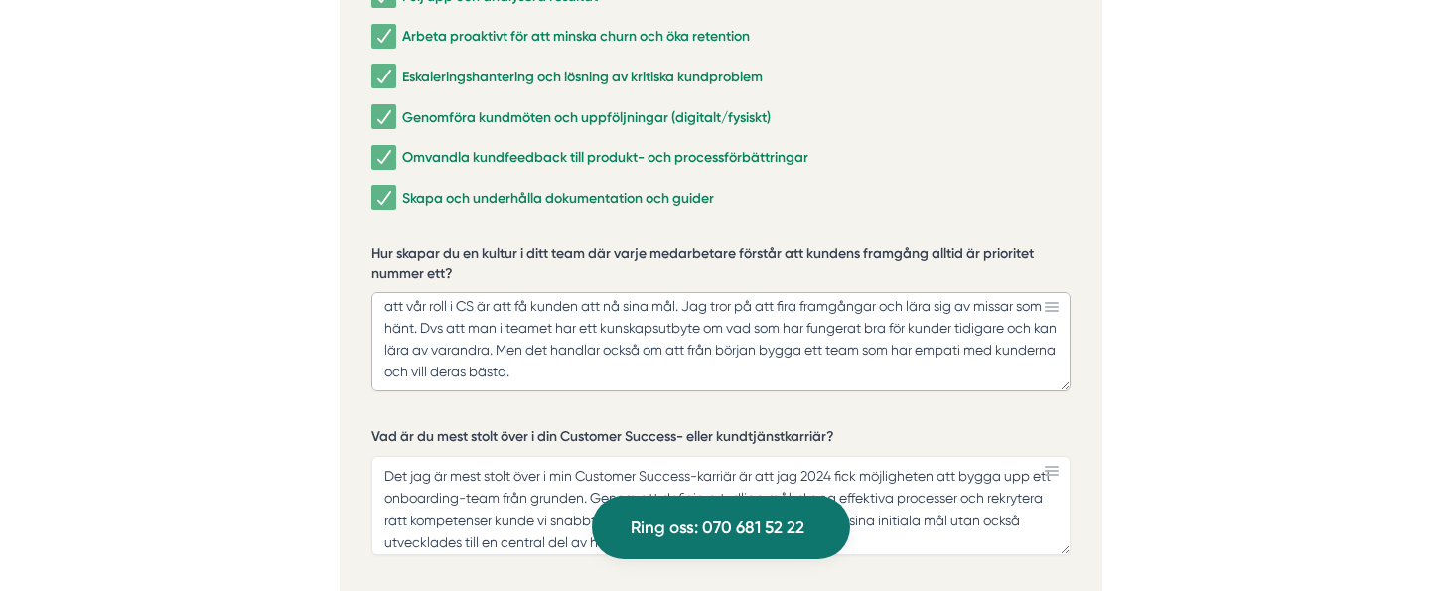
drag, startPoint x: 383, startPoint y: 285, endPoint x: 969, endPoint y: 374, distance: 592.8
click at [969, 374] on div "Hur skapar du en kultur i ditt team där varje medarbetare förstår att kundens f…" at bounding box center [721, 325] width 699 height 163
paste textarea "grunden för en kultur där kundens framgång alltid är prioritet ligger i tydlig …"
click at [880, 337] on textarea "Jag är övertygad om att grunden för en kultur där kundens framgång alltid är pr…" at bounding box center [721, 341] width 699 height 99
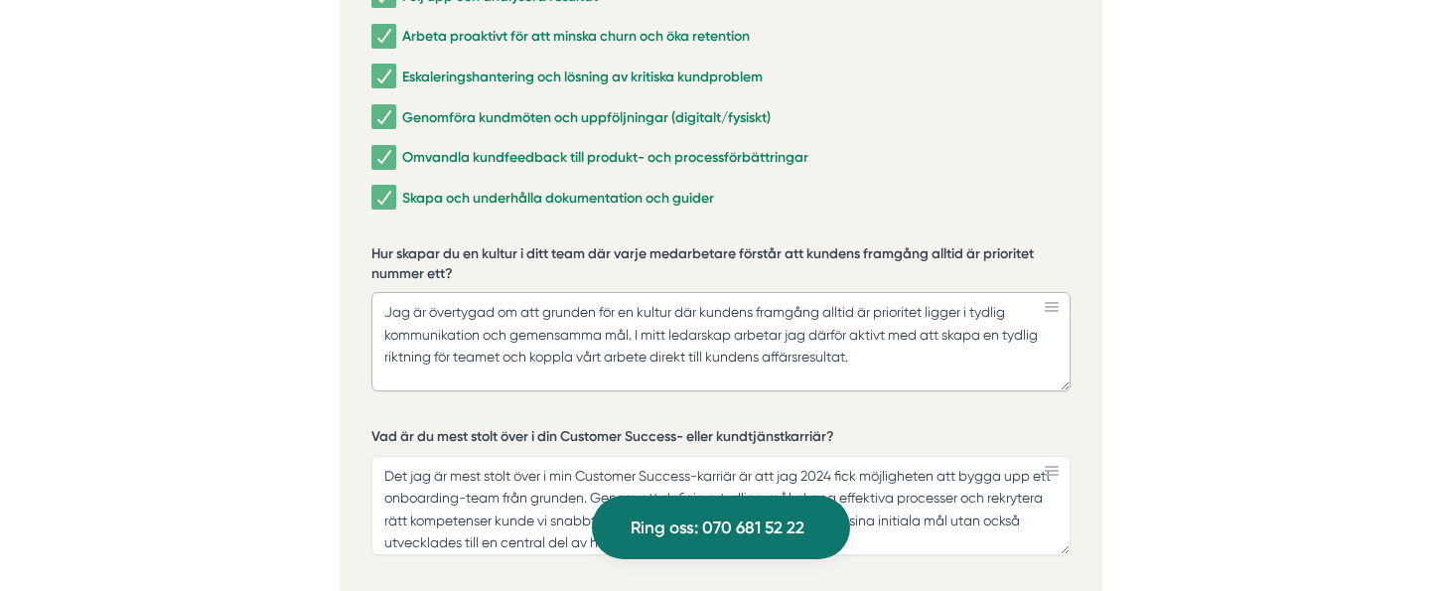
scroll to position [18, 0]
paste textarea "Jag tror starkt på att bygga en lärande kultur – där vi firar framgångar, men o…"
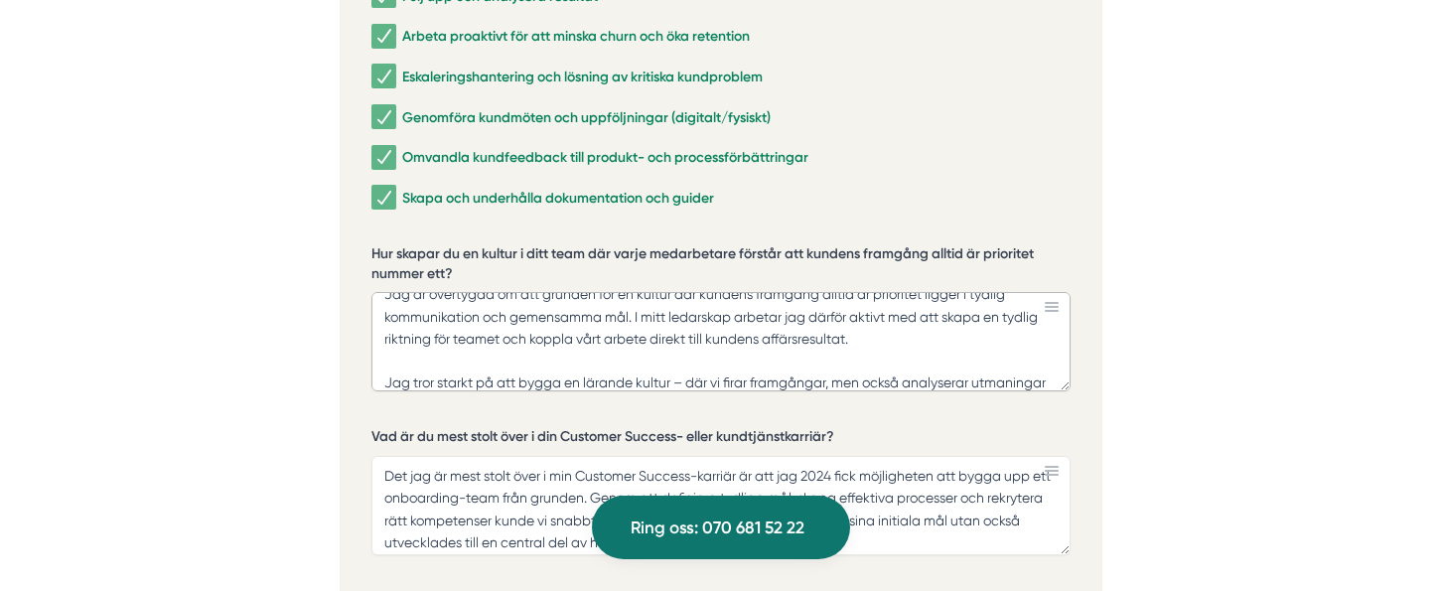
scroll to position [63, 0]
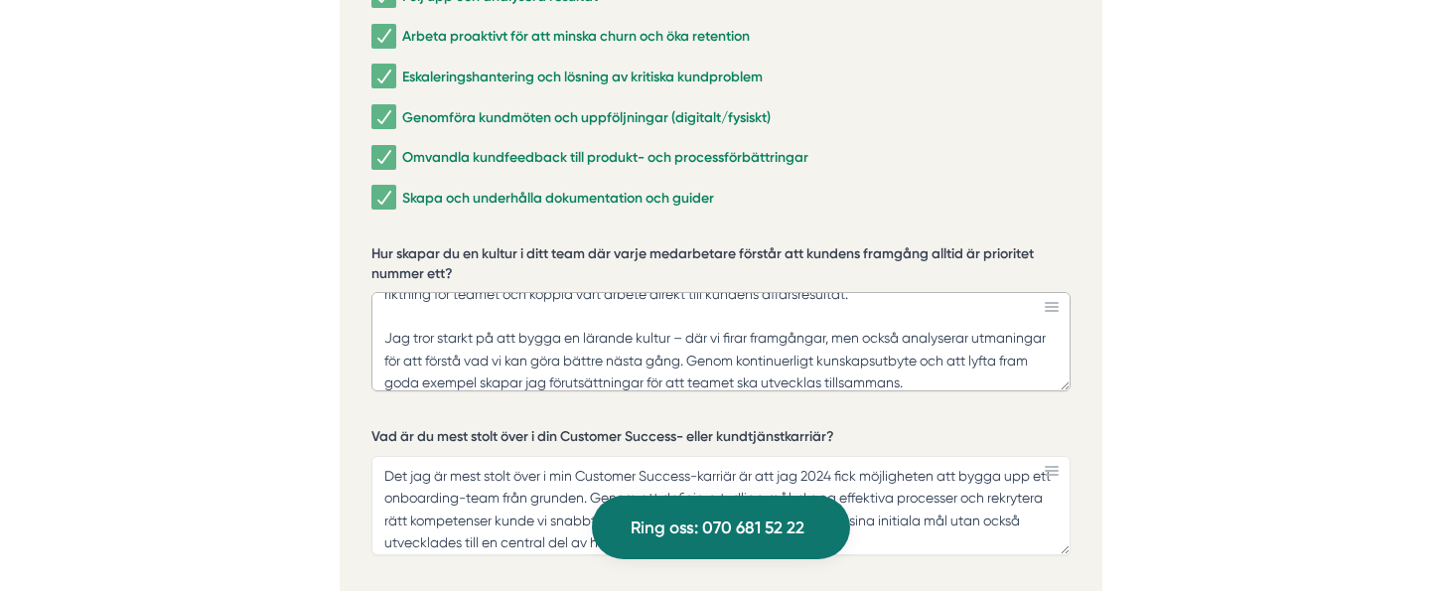
click at [689, 309] on textarea "Jag är övertygad om att grunden för en kultur där kundens framgång alltid är pr…" at bounding box center [721, 341] width 699 height 99
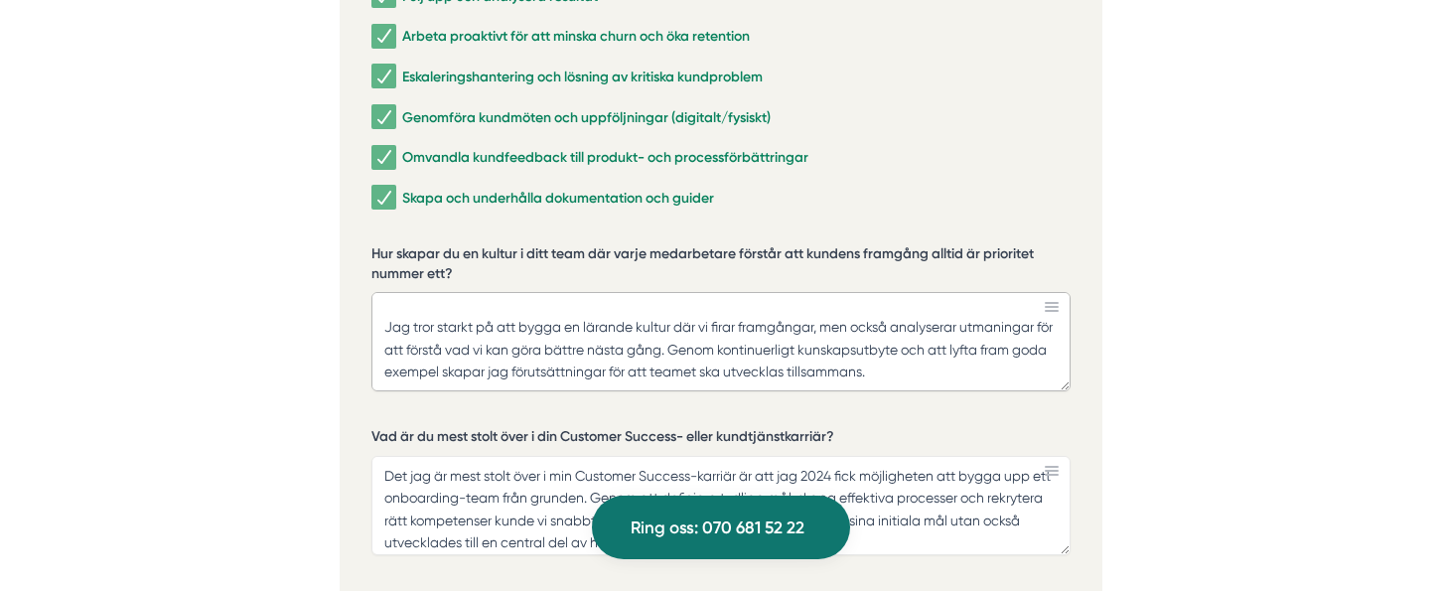
drag, startPoint x: 525, startPoint y: 355, endPoint x: 545, endPoint y: 351, distance: 20.3
click at [545, 351] on textarea "Jag är övertygad om att grunden för en kultur där kundens framgång alltid är pr…" at bounding box center [721, 341] width 699 height 99
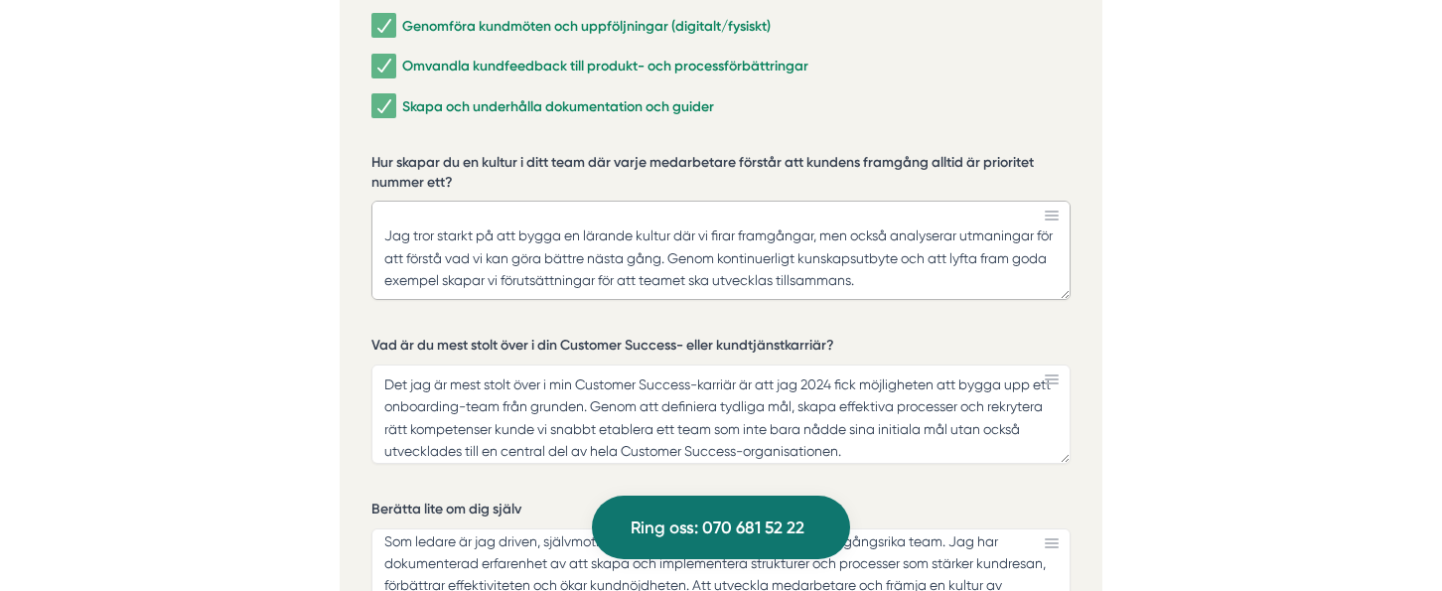
scroll to position [4510, 0]
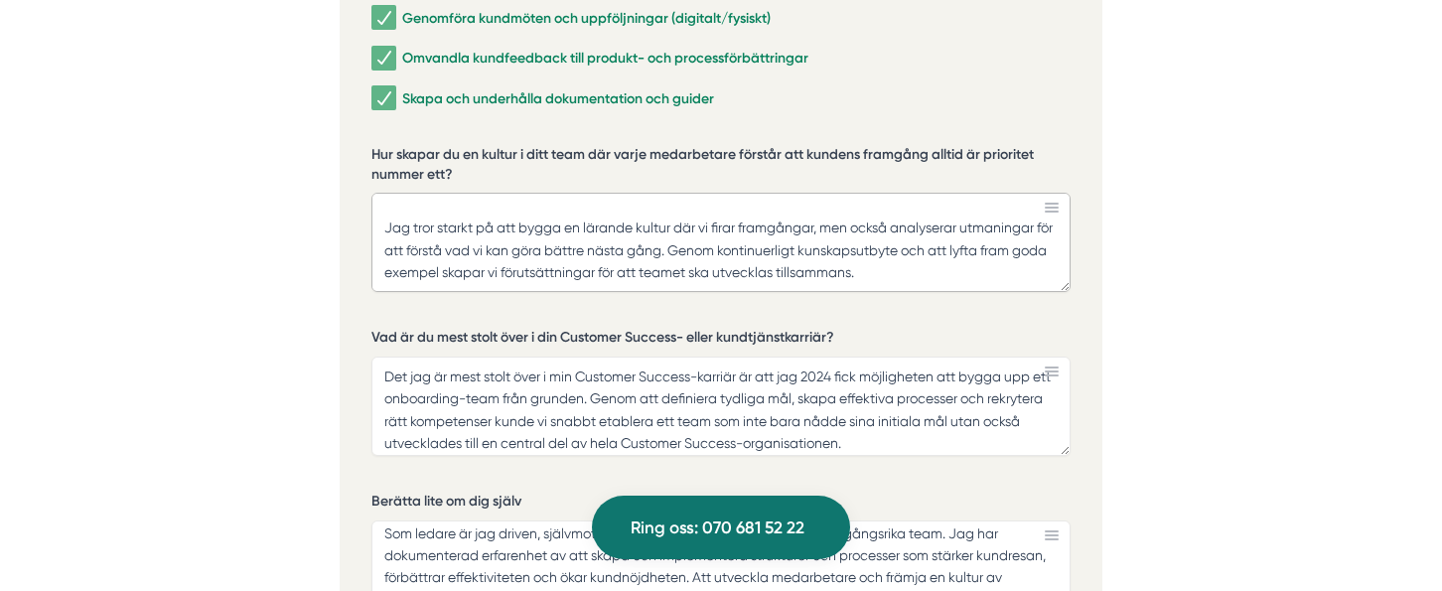
click at [912, 243] on textarea "Jag är övertygad om att grunden för en kultur där kundens framgång alltid är pr…" at bounding box center [721, 242] width 699 height 99
paste textarea "En annan central del är att redan från början rekrytera och forma team med rätt…"
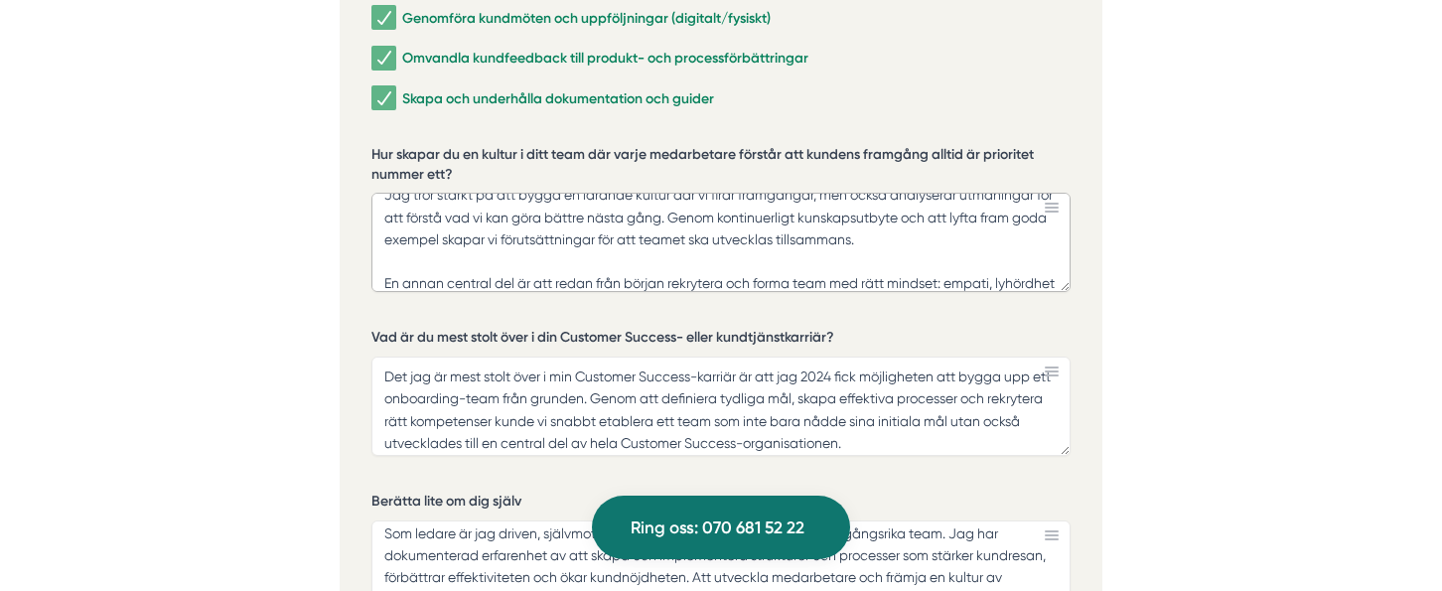
scroll to position [151, 0]
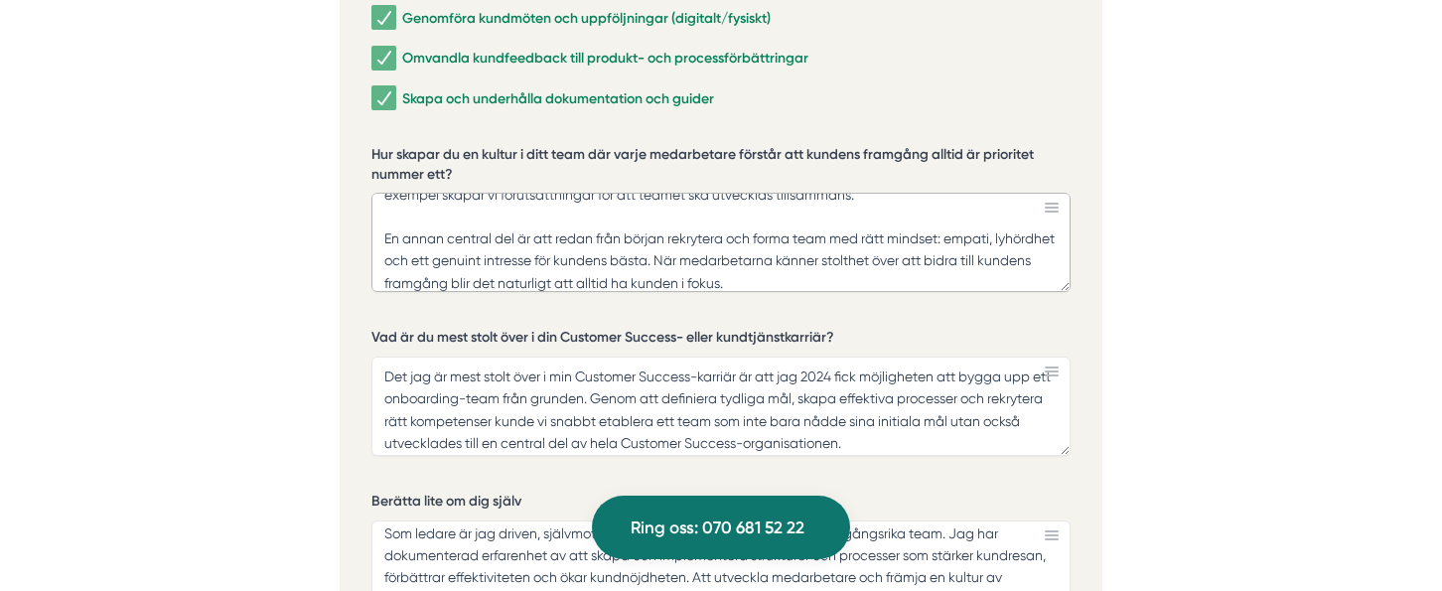
click at [947, 216] on textarea "Jag är övertygad om att grunden för en kultur där kundens framgång alltid är pr…" at bounding box center [721, 242] width 699 height 99
click at [876, 234] on textarea "Jag är övertygad om att grunden för en kultur där kundens framgång alltid är pr…" at bounding box center [721, 242] width 699 height 99
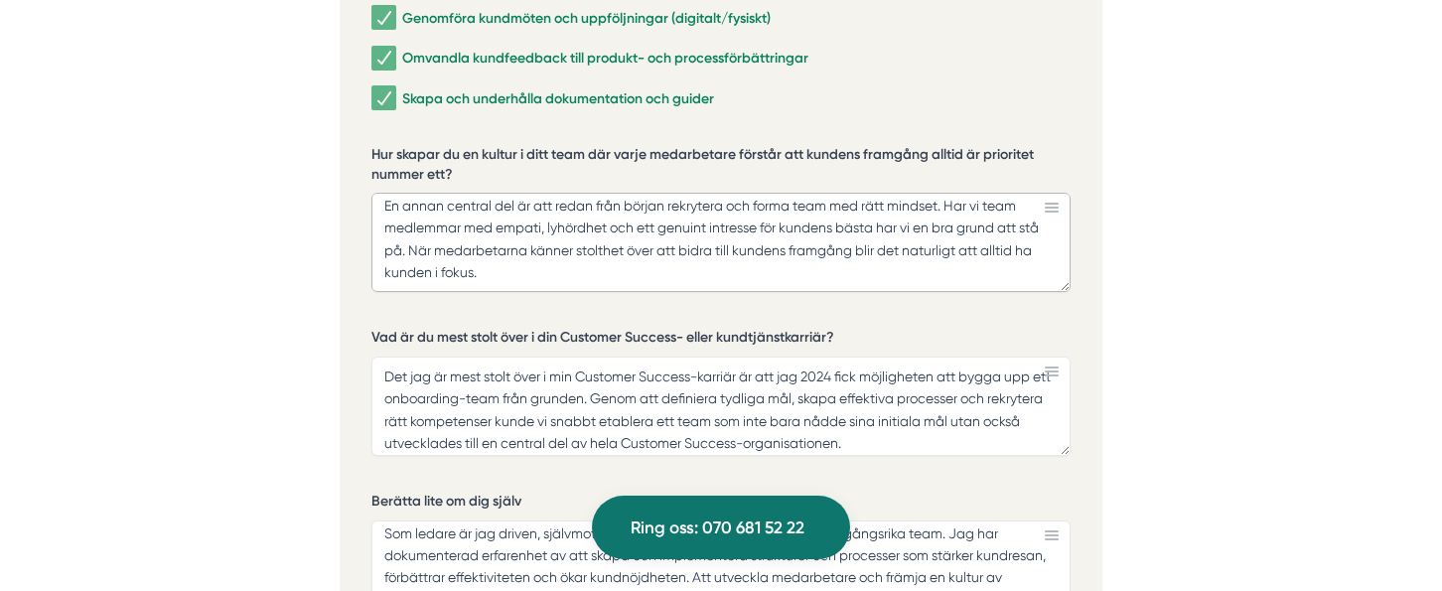
drag, startPoint x: 430, startPoint y: 219, endPoint x: 522, endPoint y: 267, distance: 104.4
click at [522, 267] on textarea "Jag är övertygad om att grunden för en kultur där kundens framgång alltid är pr…" at bounding box center [721, 242] width 699 height 99
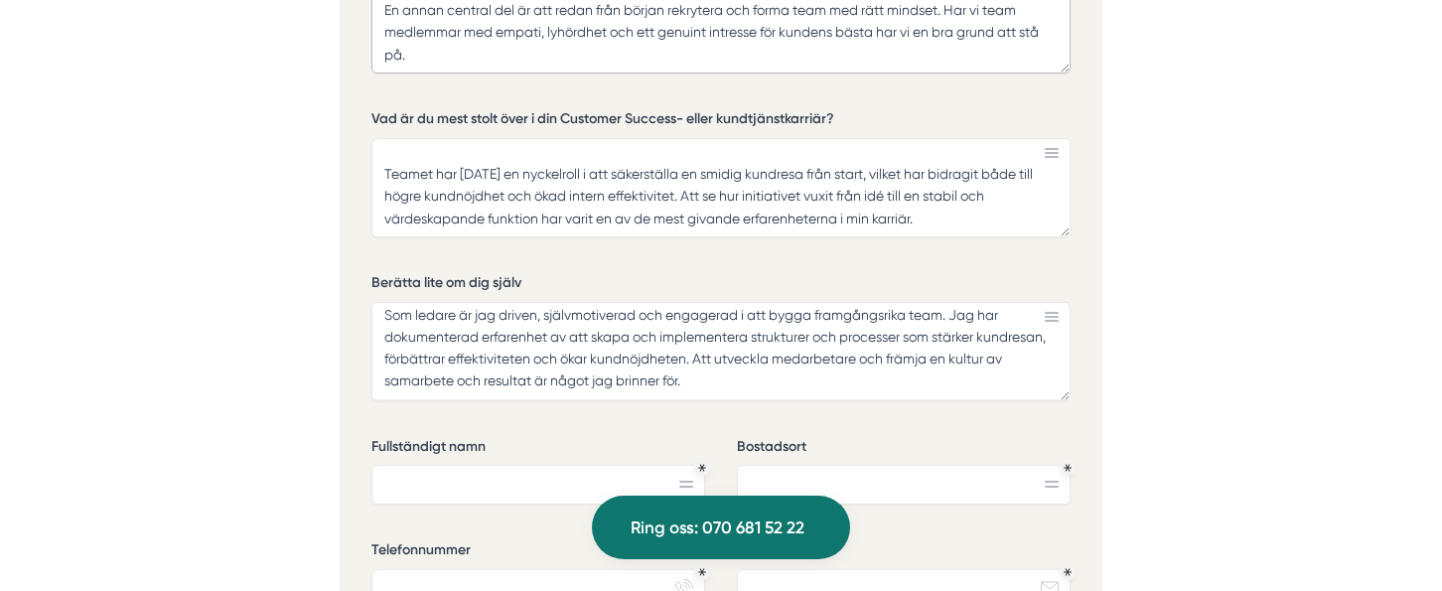
scroll to position [4808, 0]
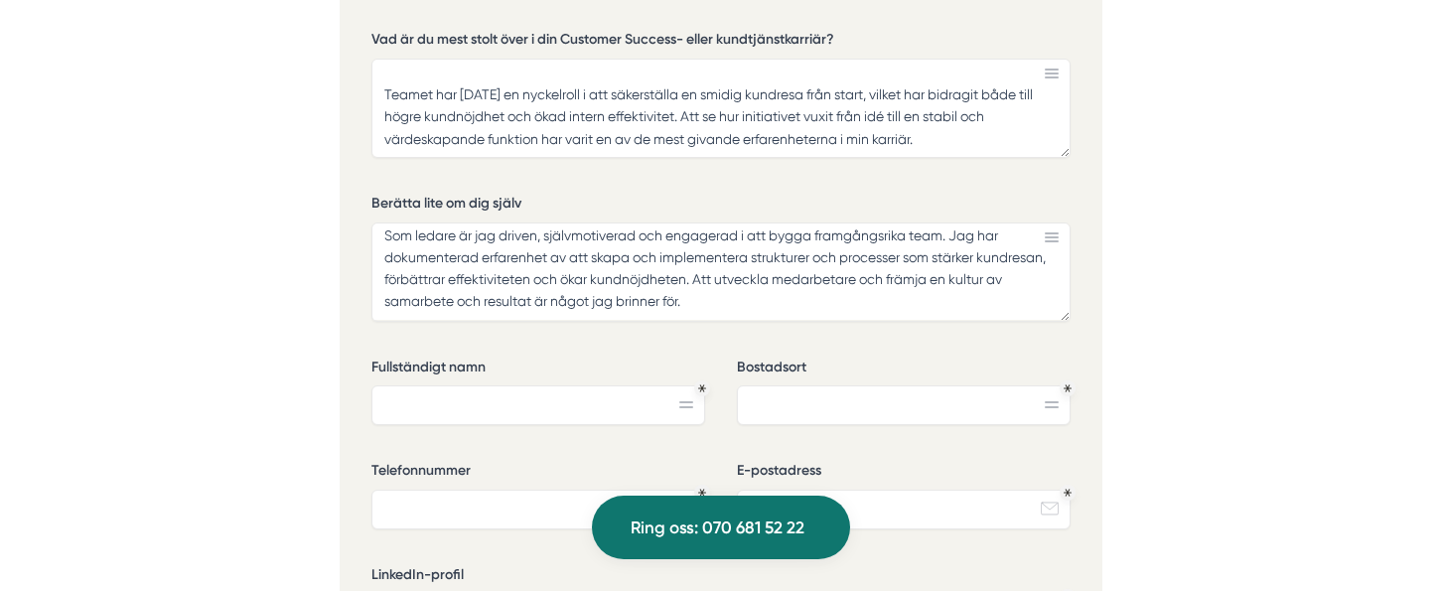
type textarea "Jag är övertygad om att grunden för en kultur där kundens framgång alltid är pr…"
click at [537, 385] on input "Fullständigt namn" at bounding box center [539, 405] width 334 height 40
type input "[PERSON_NAME]"
type input "Hedemora"
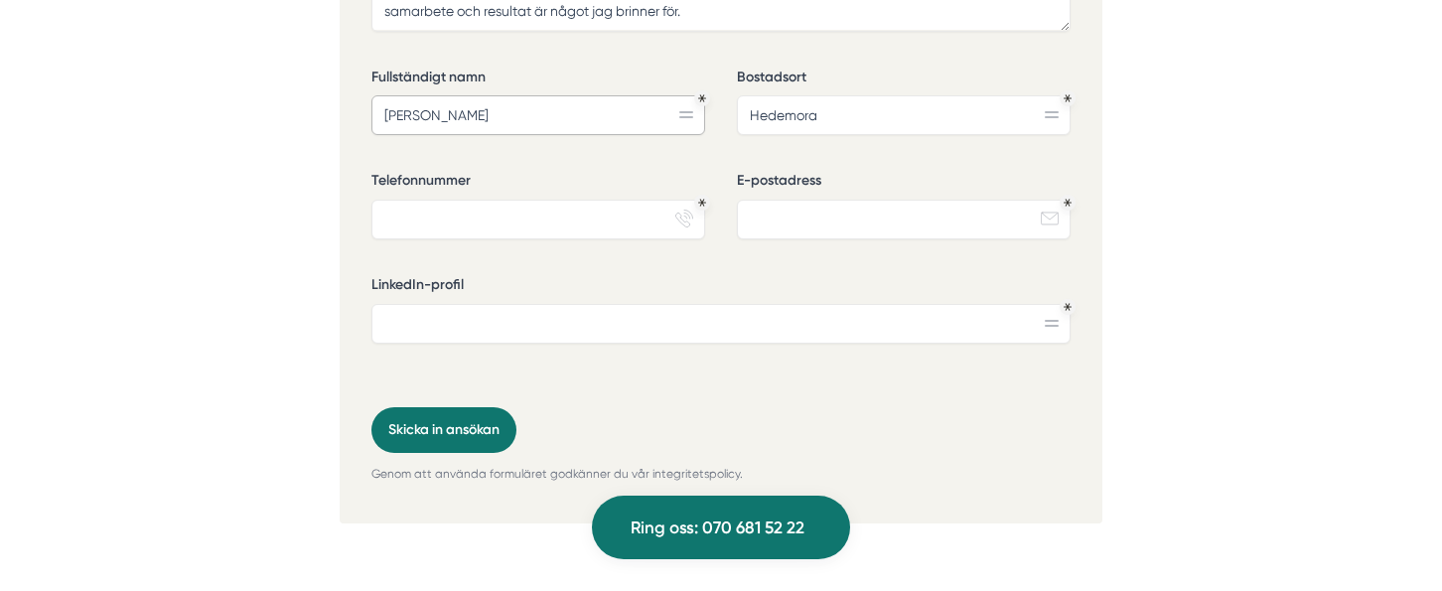
scroll to position [5106, 0]
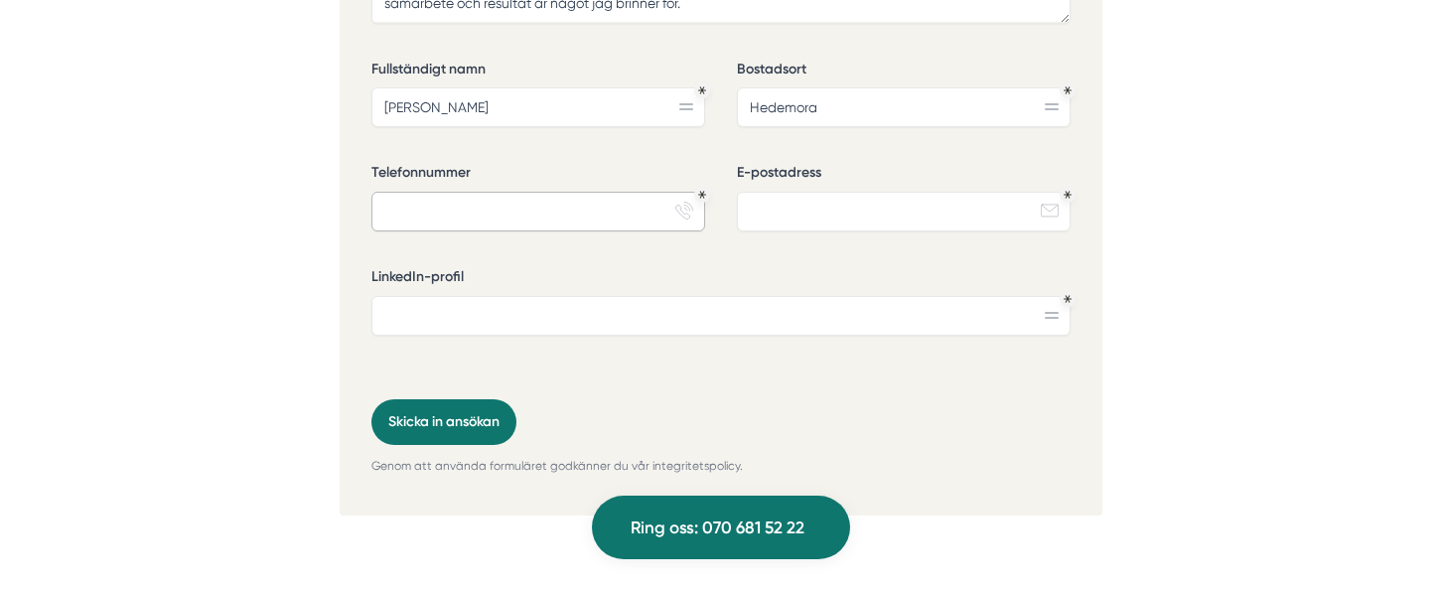
click at [513, 192] on input "Telefonnummer" at bounding box center [539, 212] width 334 height 40
type input "A"
type input "0732023577"
click at [901, 192] on input "E-postadress" at bounding box center [904, 212] width 334 height 40
type input "[EMAIL_ADDRESS][DOMAIN_NAME]"
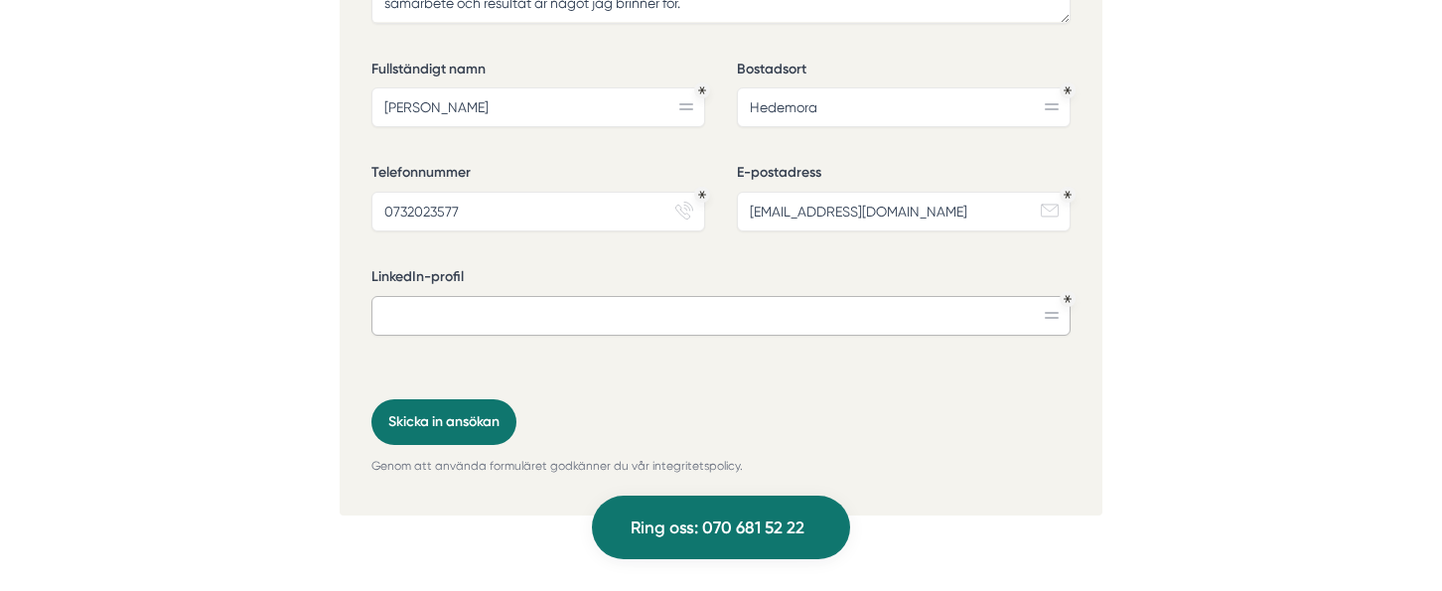
click at [459, 296] on input "LinkedIn-profil" at bounding box center [721, 316] width 699 height 40
paste input "[DOMAIN_NAME][URL]"
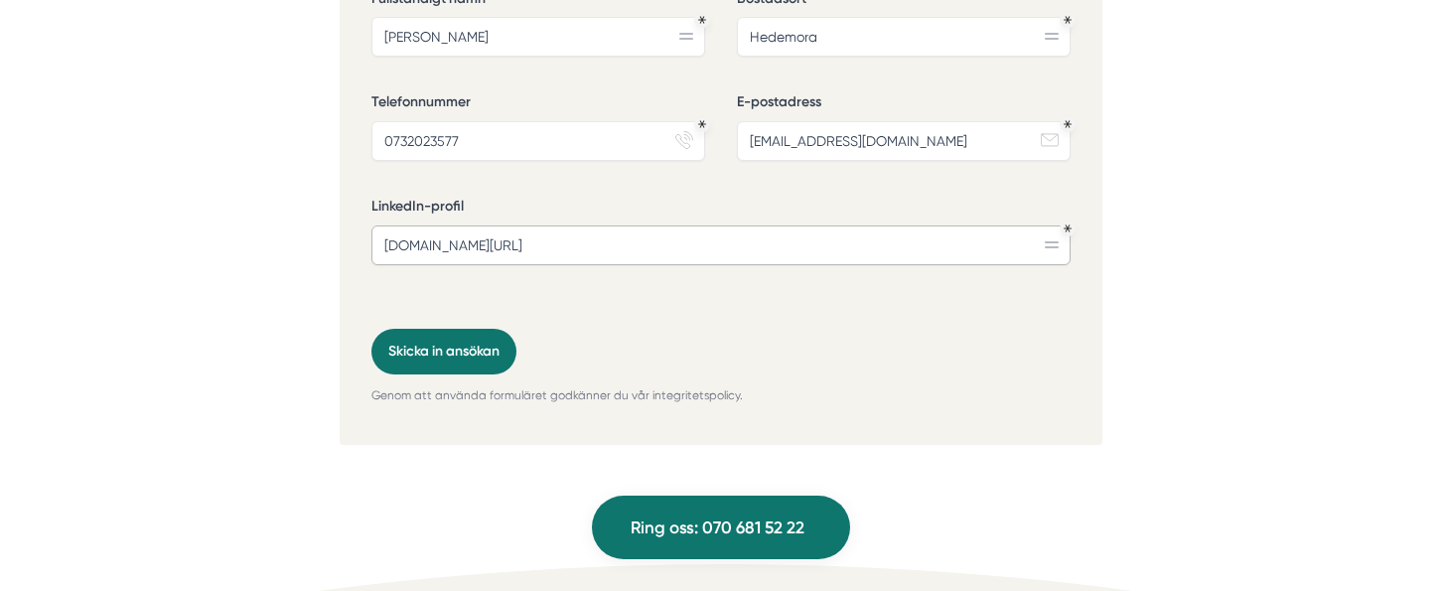
scroll to position [5265, 0]
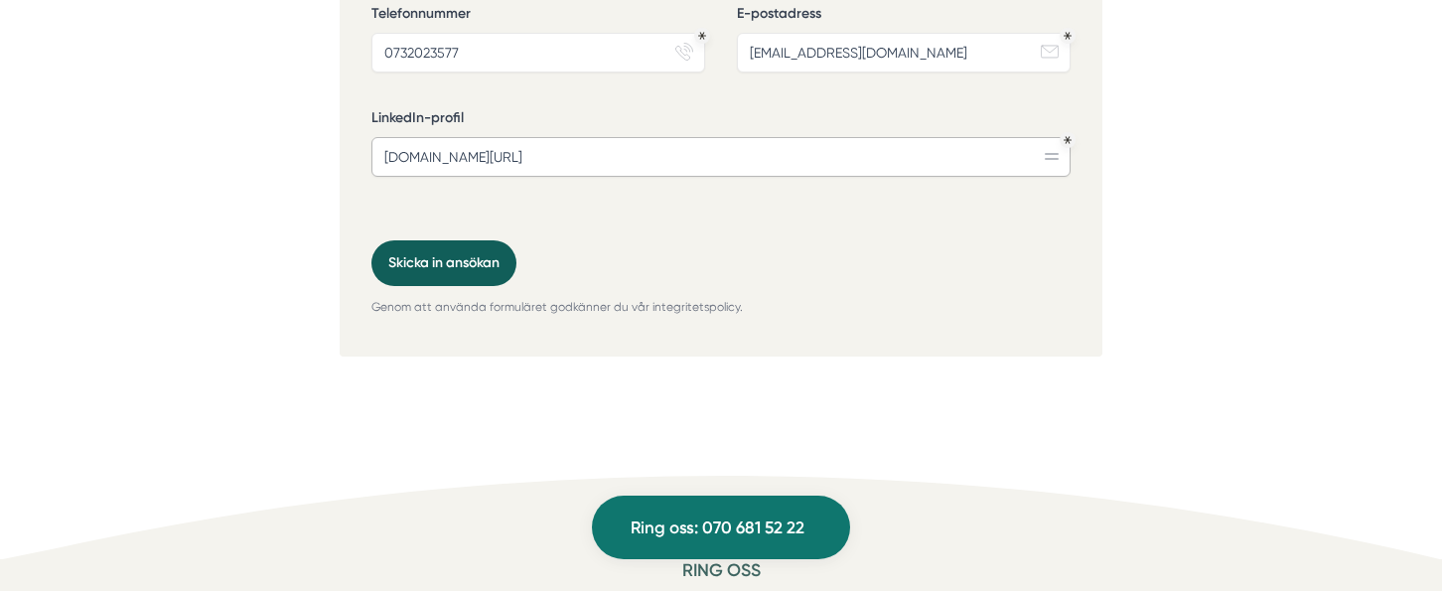
type input "[DOMAIN_NAME][URL]"
click at [466, 249] on button "Skicka in ansökan" at bounding box center [444, 263] width 145 height 46
